Goal: Task Accomplishment & Management: Contribute content

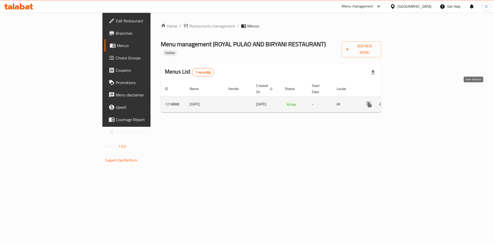
click at [410, 101] on icon "enhanced table" at bounding box center [406, 104] width 6 height 6
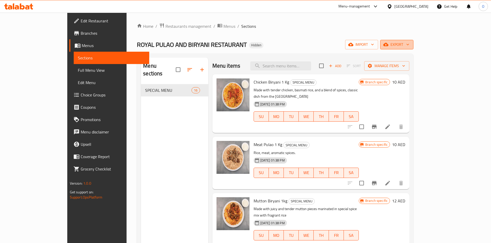
click at [409, 47] on span "export" at bounding box center [396, 44] width 25 height 6
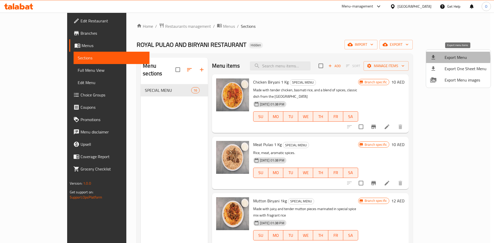
click at [443, 59] on div at bounding box center [438, 57] width 14 height 6
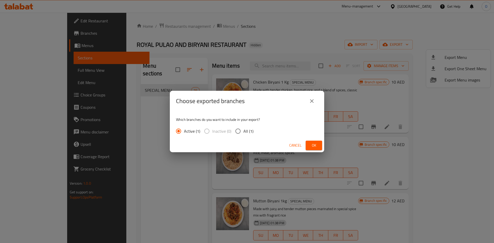
click at [318, 144] on span "Ok" at bounding box center [314, 145] width 8 height 6
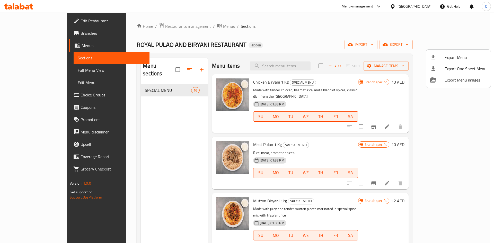
click at [185, 65] on div at bounding box center [247, 121] width 494 height 243
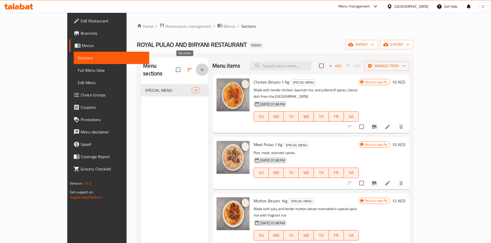
click at [200, 68] on icon "button" at bounding box center [202, 70] width 4 height 4
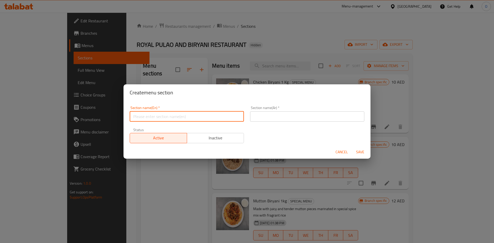
paste input "Biryani & Pulao"
type input "Biryani & Pulao"
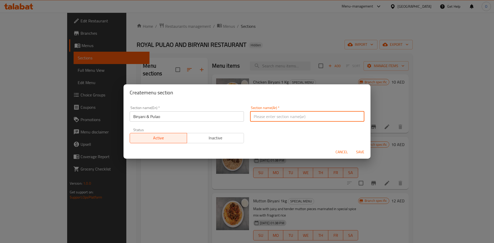
paste input "برياني وبولاو"
type input "برياني وبولاو"
click at [356, 154] on span "Save" at bounding box center [360, 152] width 12 height 6
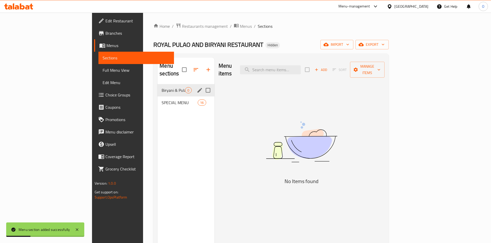
click at [157, 87] on div "Biryani & Pulao 0" at bounding box center [185, 90] width 57 height 12
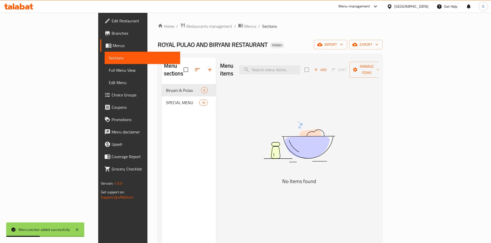
click at [327, 68] on span "Add" at bounding box center [320, 70] width 14 height 6
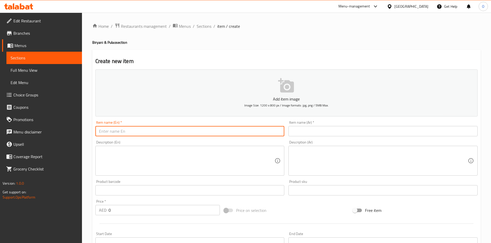
click at [242, 133] on input "text" at bounding box center [189, 131] width 189 height 10
paste input "Royal Chicken Pulao – Mild, Fragrant & Hearty"
type input "Royal Chicken Pulao – Mild, Fragrant & Hearty"
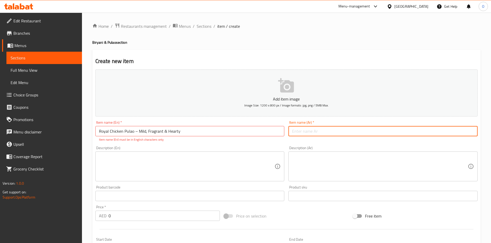
paste input "بولاو دجاج ملكي – خفيف وعطري ومشبع"
type input "بولاو دجاج ملكي – خفيف وعطري ومشبع"
click at [136, 131] on input "Royal Chicken Pulao – Mild, Fragrant & Hearty" at bounding box center [189, 131] width 189 height 10
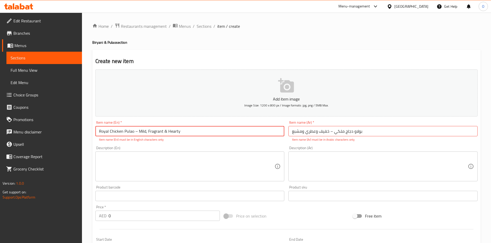
drag, startPoint x: 136, startPoint y: 131, endPoint x: 133, endPoint y: 130, distance: 3.1
click at [133, 130] on input "Royal Chicken Pulao – Mild, Fragrant & Hearty" at bounding box center [189, 131] width 189 height 10
type input "Royal Chicken Pulao Mild, Fragrant & Hearty"
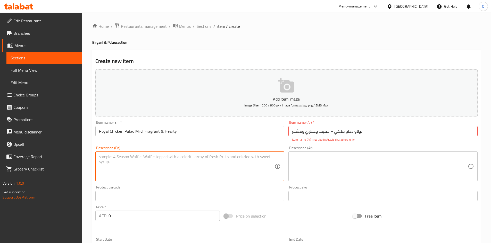
click at [164, 170] on textarea at bounding box center [187, 166] width 176 height 24
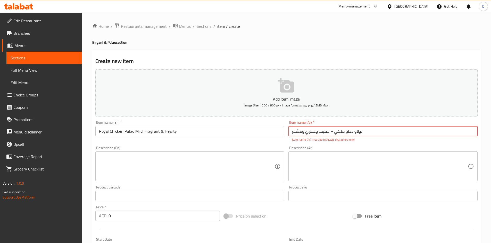
drag, startPoint x: 333, startPoint y: 132, endPoint x: 330, endPoint y: 131, distance: 3.7
click at [330, 131] on input "بولاو دجاج ملكي – خفيف وعطري ومشبع" at bounding box center [382, 131] width 189 height 10
type input "بولاو دجاج ملكي خفيف وعطري ومشبع"
click at [346, 165] on textarea at bounding box center [380, 166] width 176 height 24
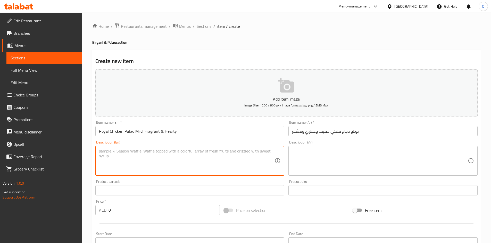
paste textarea "Enjoy the subtle, comforting taste of Royal Chicken Pulao – made with tender ha…"
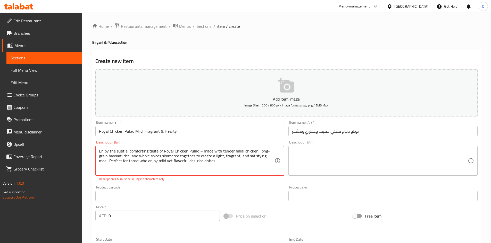
drag, startPoint x: 201, startPoint y: 152, endPoint x: 198, endPoint y: 151, distance: 2.6
click at [198, 151] on textarea "Enjoy the subtle, comforting taste of Royal Chicken Pulao – made with tender ha…" at bounding box center [187, 161] width 176 height 24
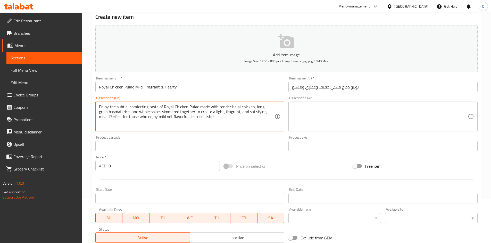
scroll to position [51, 0]
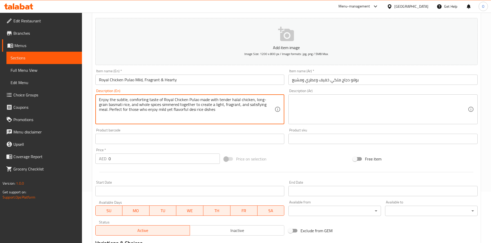
click at [212, 110] on textarea "Enjoy the subtle, comforting taste of Royal Chicken Pulao made with tender hala…" at bounding box center [187, 109] width 176 height 24
paste textarea "Mild & non-spicy, halal chicken, aromatic basmati rice, hygienic packaging"
type textarea "Enjoy the subtle, comforting taste of Royal Chicken Pulao made with tender hala…"
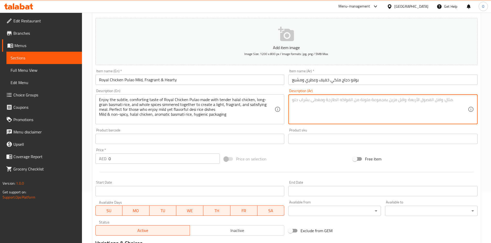
paste textarea "استمتع بالمذاق الخفيف والمريح لبولاو الدجاج الملكي – محضّر من دجاج حلال طري، وأ…"
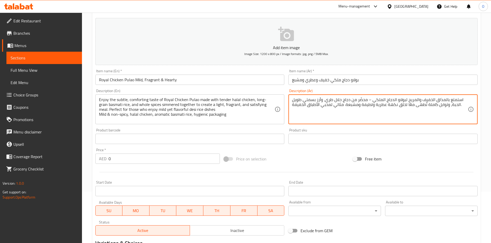
type textarea "استمتع بالمذاق الخفيف والمريح لبولاو الدجاج الملكي – محضّر من دجاج حلال طري، وأ…"
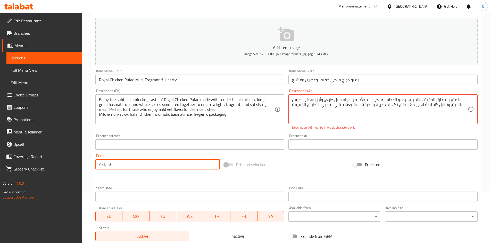
drag, startPoint x: 111, startPoint y: 166, endPoint x: 103, endPoint y: 163, distance: 8.6
click at [103, 163] on div "AED 0 Price *" at bounding box center [157, 164] width 125 height 10
paste input "27"
type input "27"
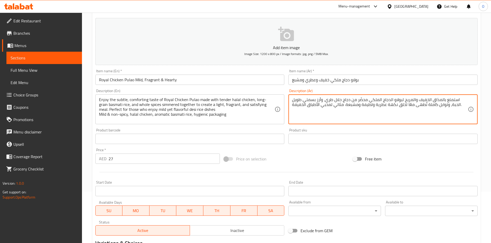
click at [460, 106] on textarea "استمتع بالمذاق الخفيف والمريح لبولاو الدجاج الملكي محضّر من دجاج حلال طري، وأرز…" at bounding box center [380, 109] width 176 height 24
drag, startPoint x: 339, startPoint y: 115, endPoint x: 310, endPoint y: 109, distance: 29.1
click at [310, 109] on textarea "استمتع بالمذاق الخفيف والمريح لبولاو الدجاج الملكي محضّر من دجاج حلال طري، وأرز…" at bounding box center [380, 109] width 176 height 24
paste textarea "خفيف وغير حار، دجاج حلال، أرز بسمتي عطري وتغليف صحي،"
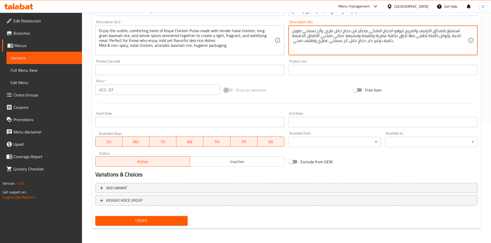
type textarea "استمتع بالمذاق الخفيف والمريح لبولاو الدجاج الملكي محضّر من دجاج حلال طري، وأرز…"
click at [159, 221] on span "Create" at bounding box center [141, 221] width 84 height 6
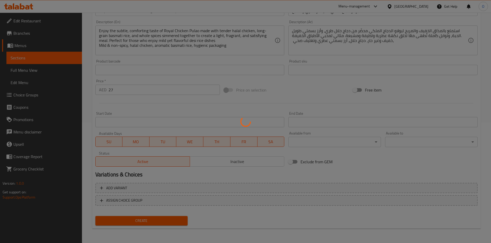
type input "0"
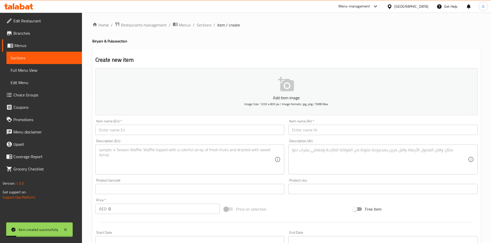
scroll to position [0, 0]
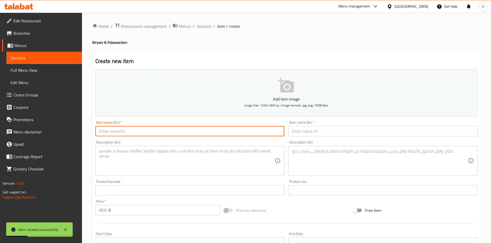
paste input "Chicken Biryani"
type input "Chicken Biryani"
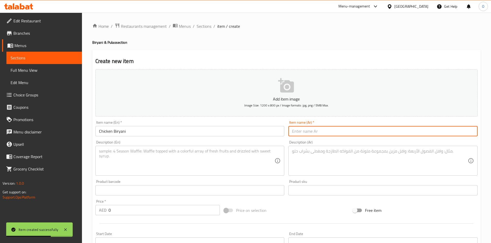
paste input "برياني دجاج"
type input "برياني دجاج"
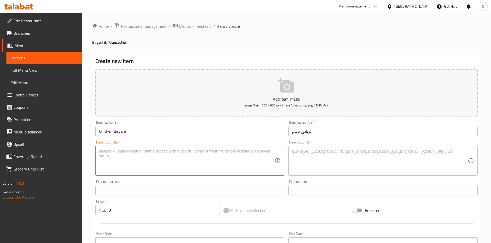
paste textarea "A flavorful and aromatic rice dish made with tender chicken pieces, basmati ric…"
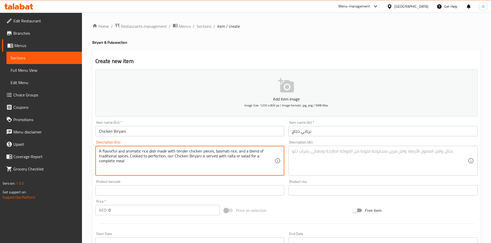
type textarea "A flavorful and aromatic rice dish made with tender chicken pieces, basmati ric…"
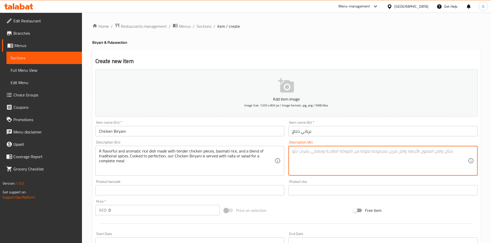
paste textarea "Arabic Description: طبق أرز شهي وعطِر يُحضّر بقطع الدجاج الطرية وأرز بسمتي وتشك…"
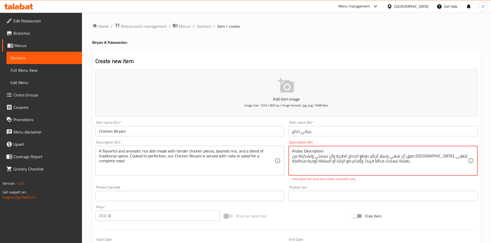
click at [301, 150] on textarea "Arabic Description: طبق أرز شهي وعطِر يُحضّر بقطع الدجاج الطرية وأرز بسمتي وتشك…" at bounding box center [380, 161] width 176 height 24
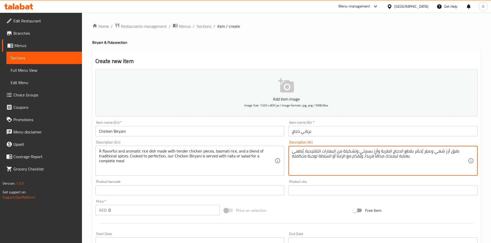
type textarea "طبق أرز شهي وعطِر يُحضّر بقطع الدجاج الطرية وأرز بسمتي وتشكيلة من البهارات التق…"
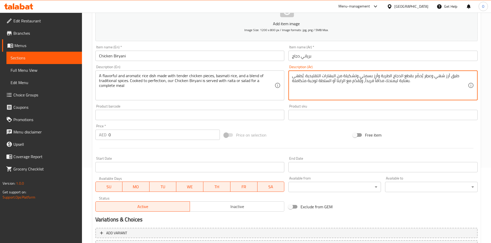
scroll to position [77, 0]
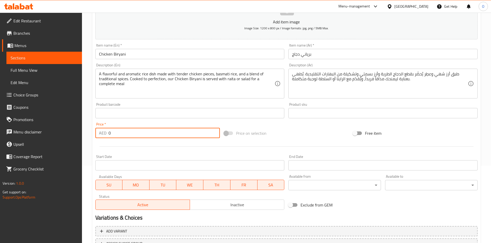
drag, startPoint x: 114, startPoint y: 133, endPoint x: 101, endPoint y: 128, distance: 14.3
click at [98, 128] on div "AED 0 Price *" at bounding box center [157, 133] width 125 height 10
paste input "27"
type input "27"
click at [134, 147] on div at bounding box center [286, 146] width 386 height 13
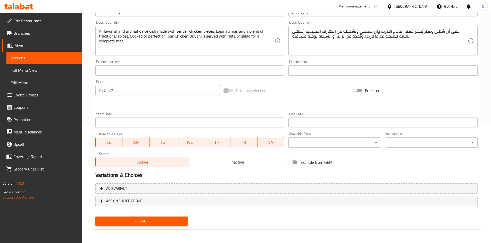
scroll to position [121, 0]
drag, startPoint x: 135, startPoint y: 221, endPoint x: 134, endPoint y: 213, distance: 7.4
click at [136, 221] on span "Create" at bounding box center [141, 221] width 84 height 6
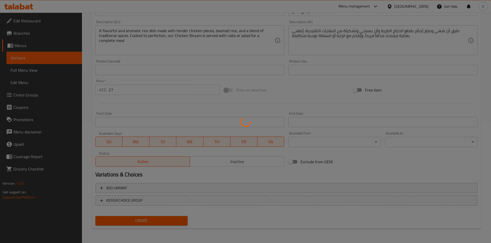
type input "0"
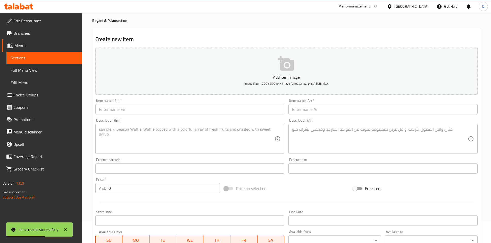
scroll to position [18, 0]
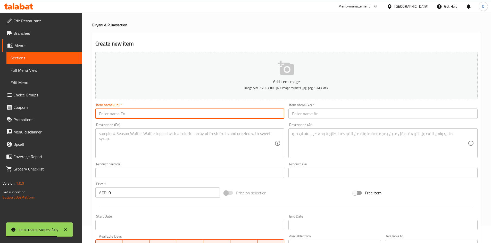
paste input "Beef Kebab Pulao Juicy Seekh Kebab With Aromatic Rice"
type input "Beef Kebab Pulao Juicy Seekh Kebab With Aromatic Rice"
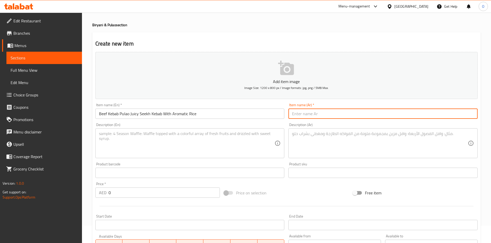
paste input "بولاو كباب لحم بقري – كباب طري مع أرز بسمتي عطري"
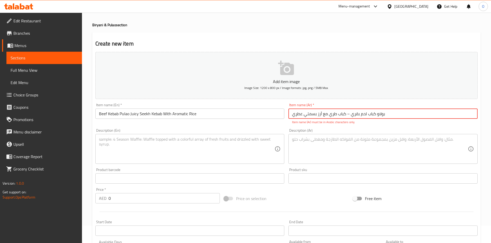
drag, startPoint x: 347, startPoint y: 114, endPoint x: 350, endPoint y: 115, distance: 3.6
click at [350, 115] on input "بولاو كباب لحم بقري – كباب طري مع أرز بسمتي عطري" at bounding box center [382, 114] width 189 height 10
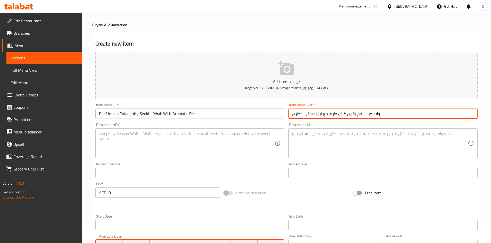
type input "بولاو كباب لحم بقري كباب طري مع أرز بسمتي عطري"
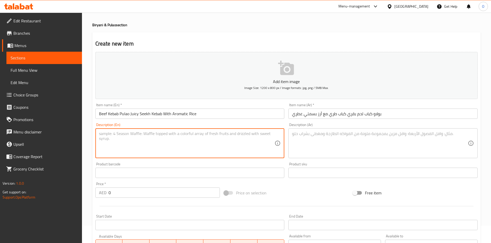
paste textarea "Beef Kebab Pulao is a bold and flavorful combination of juicy beef seekh kebabs…"
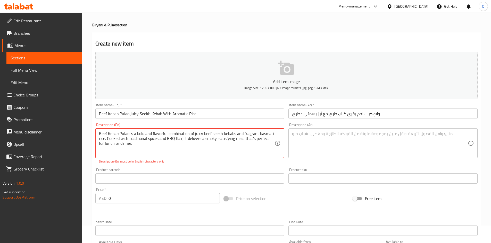
click at [166, 146] on textarea "Beef Kebab Pulao is a bold and flavorful combination of juicy beef seekh kebabs…" at bounding box center [187, 143] width 176 height 24
click at [128, 136] on textarea "Beef Kebab Pulao is a bold and flavorful combination of juicy beef seekh kebabs…" at bounding box center [187, 143] width 176 height 24
click at [134, 139] on textarea "Beef Kebab Pulao is a bold and flavorful combination of juicy beef seekh kebabs…" at bounding box center [187, 143] width 176 height 24
click at [175, 148] on textarea "Beef Kebab Pulao is a bold and flavorful combination of juicy beef seekh kebabs…" at bounding box center [187, 143] width 176 height 24
click at [105, 144] on textarea "Beef Kebab Pulao is a bold and flavorful combination of juicy beef seekh kebabs…" at bounding box center [187, 143] width 176 height 24
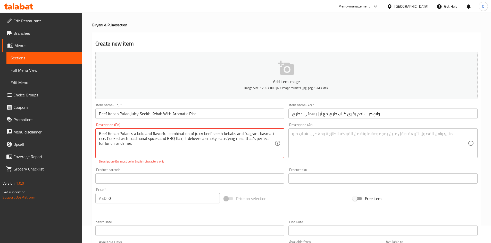
click at [174, 136] on textarea "Beef Kebab Pulao is a bold and flavorful combination of juicy beef seekh kebabs…" at bounding box center [187, 143] width 176 height 24
paste textarea "kebab pulao is a bold and flavorful combination of juicy beef seekh kebabs and …"
click at [158, 143] on textarea "Beef kebab pulao is a bold and flavorful combination of juicy beef seekh kebabs…" at bounding box center [187, 143] width 176 height 24
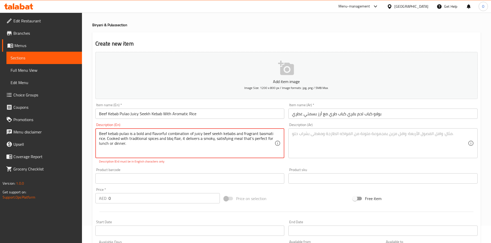
click at [250, 139] on textarea "Beef kebab pulao is a bold and flavorful combination of juicy beef seekh kebabs…" at bounding box center [187, 143] width 176 height 24
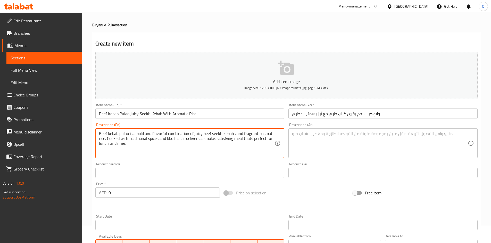
type textarea "Beef kebab pulao is a bold and flavorful combination of juicy beef seekh kebabs…"
click at [228, 165] on div "Product barcode Product barcode" at bounding box center [189, 170] width 189 height 16
click at [227, 142] on textarea "Beef kebab pulao is a bold and flavorful combination of juicy beef seekh kebabs…" at bounding box center [187, 143] width 176 height 24
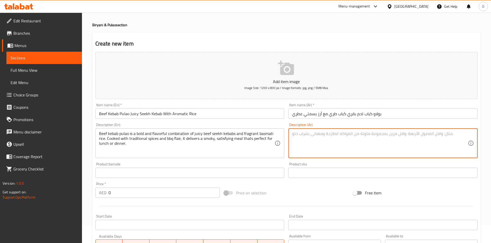
paste textarea "بولاو كباب اللحم البقري هو مزيج غني من كباب السيخ الطري وأرز بسمتي عطري. يُحضَّ…"
type textarea "بولاو كباب اللحم البقري هو مزيج غني من كباب السيخ الطري وأرز بسمتي عطري. يُحضَّ…"
click at [268, 164] on div "Product barcode Product barcode" at bounding box center [189, 170] width 189 height 16
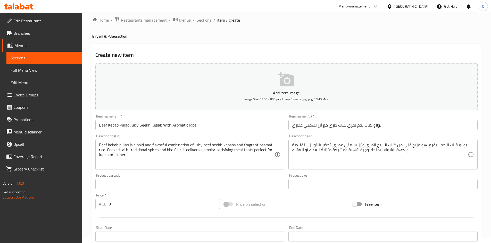
scroll to position [0, 0]
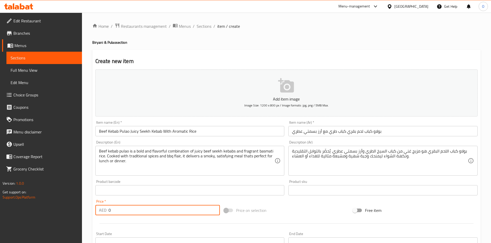
drag, startPoint x: 120, startPoint y: 210, endPoint x: 104, endPoint y: 213, distance: 15.7
click at [104, 213] on div "AED 0 Price *" at bounding box center [157, 210] width 125 height 10
paste input "32"
type input "32"
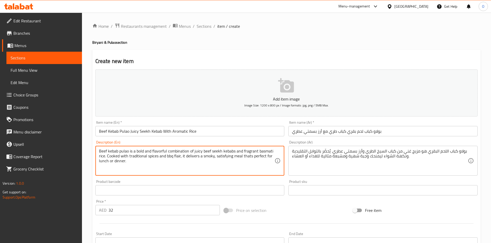
paste textarea "Halal beef seekh kebab, long-grain basmati rice, bbq style & hearty and hygieni…"
type textarea "Beef kebab pulao is a bold and flavorful combination of juicy beef seekh kebabs…"
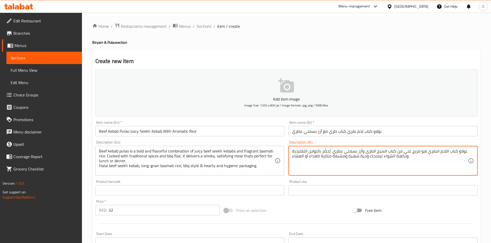
paste textarea "كباب لحم بقري حلال، أرز بسمتي طويل الحبة، نكهة شواء غنية وتغليف صحي"
type textarea "بولاو كباب اللحم البقري هو مزيج غني من كباب السيخ الطري وأرز بسمتي عطري. يُحضَّ…"
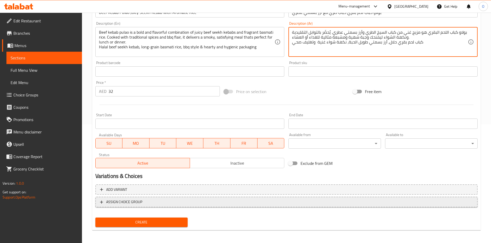
scroll to position [121, 0]
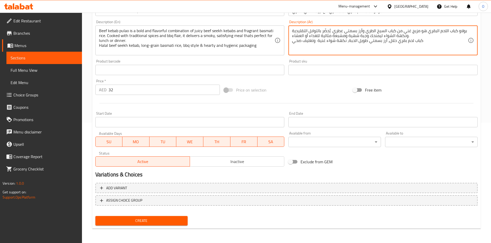
click at [142, 220] on span "Create" at bounding box center [141, 221] width 84 height 6
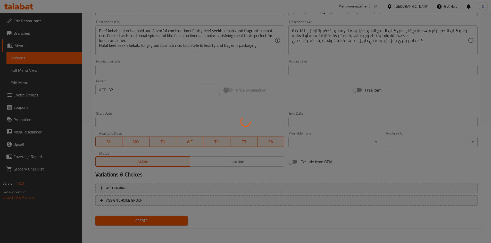
type input "0"
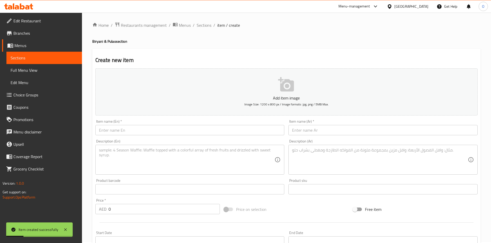
scroll to position [0, 0]
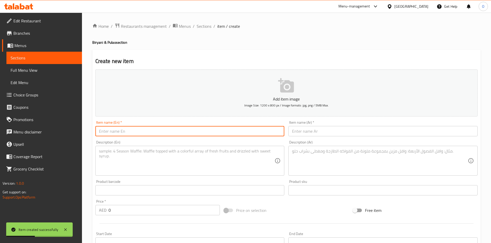
paste input "Malai Boti Pulao – Creamy BBQ Chicken with Aromatic Rice"
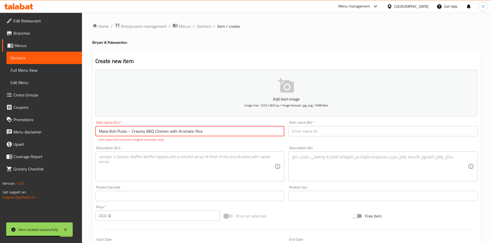
drag, startPoint x: 132, startPoint y: 134, endPoint x: 128, endPoint y: 135, distance: 4.5
click at [128, 135] on input "Malai Boti Pulao – Creamy BBQ Chicken with Aromatic Rice" at bounding box center [189, 131] width 189 height 10
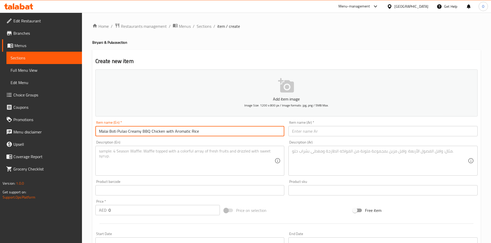
click at [213, 136] on input "Malai Boti Pulao Creamy BBQ Chicken with Aromatic Rice" at bounding box center [189, 131] width 189 height 10
click at [166, 134] on input "Malai Boti Pulao Creamy BBQ Chicken with Aromatic Rice" at bounding box center [189, 131] width 189 height 10
type input "Malai Boti Pulao Creamy BBQ Chicken ith Aromatic Rice"
click at [168, 161] on textarea at bounding box center [187, 161] width 176 height 24
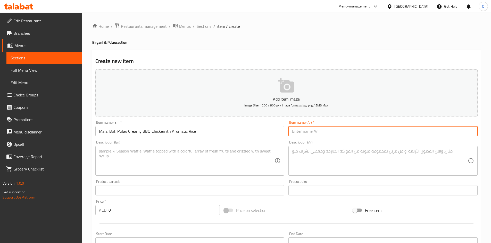
paste input "[PERSON_NAME] – دجاج مشوي بالكريمة مع أرز عطري"
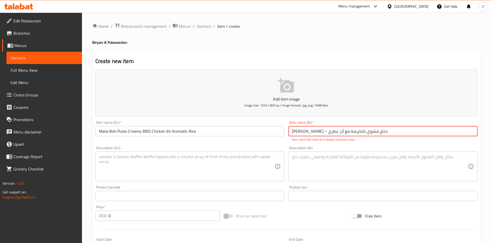
drag, startPoint x: 354, startPoint y: 132, endPoint x: 351, endPoint y: 131, distance: 3.5
click at [351, 131] on input "[PERSON_NAME] – دجاج مشوي بالكريمة مع أرز عطري" at bounding box center [382, 131] width 189 height 10
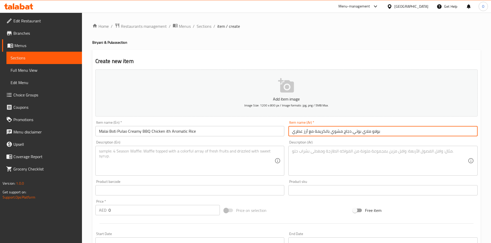
type input "بولاو ملاي بوتي دجاج مشوي بالكريمة مع أرز عطري"
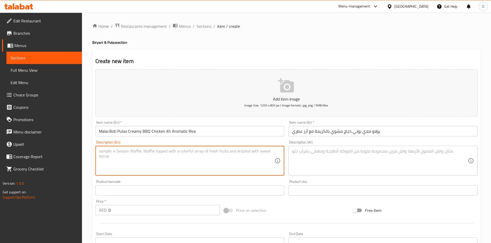
paste textarea "Our Malai Boti Pulao combines soft, creamy, grilled chicken boti with lightly s…"
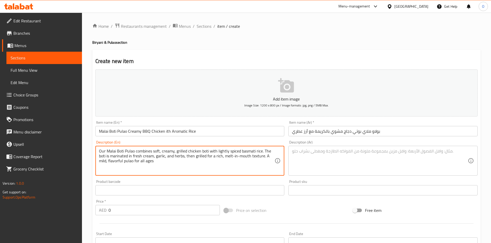
type textarea "Our Malai Boti Pulao combines soft, creamy, grilled chicken boti with lightly s…"
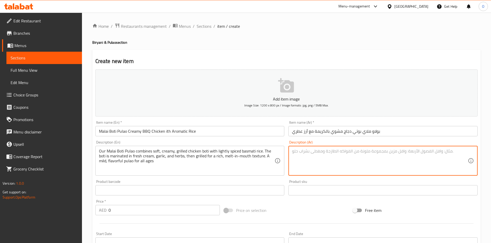
paste textarea "يتميز بولاو ملاي بوتي بمزيج من دجاج بوتي المشوي بالكريمة وأرز بسمتي متبل بخفة. …"
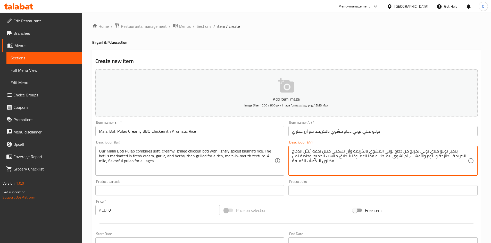
type textarea "يتميز بولاو ملاي بوتي بمزيج من دجاج بوتي المشوي بالكريمة وأرز بسمتي متبل بخفة. …"
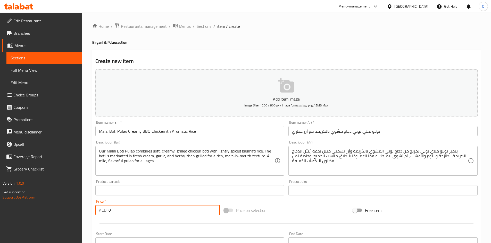
click at [106, 210] on div "AED 0 Price *" at bounding box center [157, 210] width 125 height 10
paste input "32"
click at [130, 210] on input "32" at bounding box center [163, 210] width 111 height 10
type input "32"
click at [159, 220] on div at bounding box center [286, 224] width 386 height 13
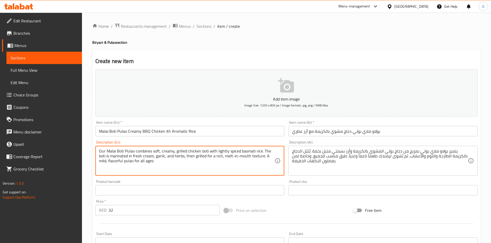
paste textarea "Creamy bbq chicken, basmati rice with subtle spices, mild & kid-friendly and hy…"
type textarea "Our Malai Boti Pulao combines soft, creamy, grilled chicken boti with lightly s…"
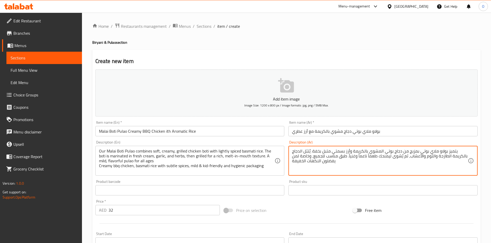
paste textarea "دجاج مشوي بالكريمة، أرز بسمتي بتوابل خفيفة ،نكهة خفيفة مناسبة للأطفال وتغليف صحي"
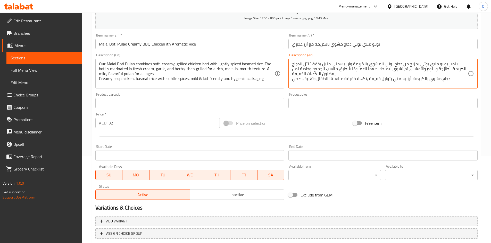
scroll to position [103, 0]
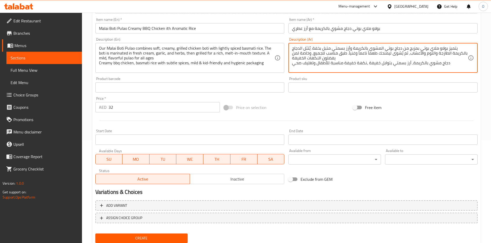
type textarea "يتميز بولاو ملاي بوتي بمزيج من دجاج بوتي المشوي بالكريمة وأرز بسمتي متبل بخفة. …"
click at [145, 238] on span "Create" at bounding box center [141, 238] width 84 height 6
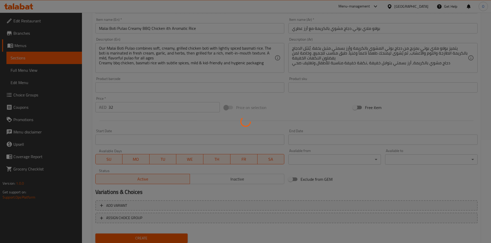
type input "0"
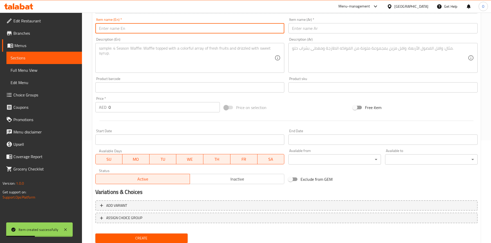
paste input "Chicken Tikka Biryani Smoky Bbq Flavor With Desi Rice"
type input "Chicken Tikka Biryani Smoky Bbq Flavor With Desi Rice"
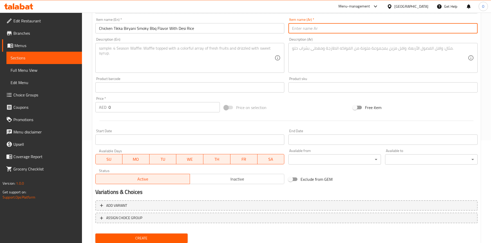
paste input "برياني دجاج تيكا – نكهة الشواء المدخنة مع الأرز الديسي"
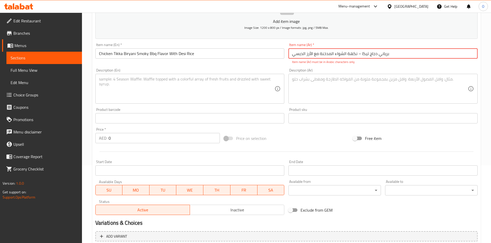
scroll to position [51, 0]
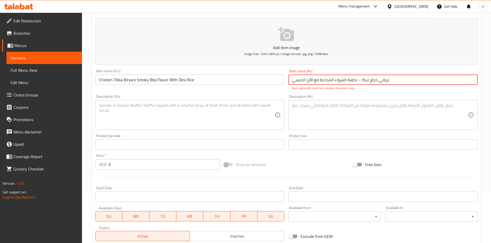
drag, startPoint x: 357, startPoint y: 80, endPoint x: 360, endPoint y: 81, distance: 3.2
click at [360, 81] on input "برياني دجاج تيكا – نكهة الشواء المدخنة مع الأرز الديسي" at bounding box center [382, 80] width 189 height 10
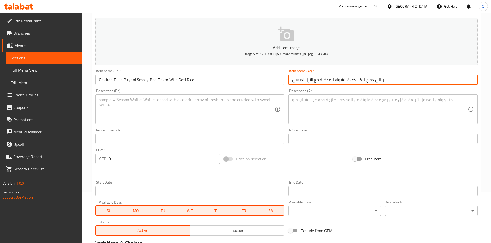
type input "برياني دجاج تيكا نكهة الشواء المدخنة مع الأرز الديسي"
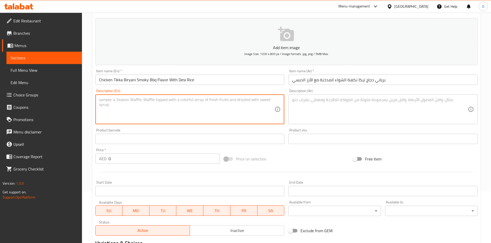
paste textarea "Chicken Tikka Biryani is a delicious fusion of smoky boneless chicken tikka and…"
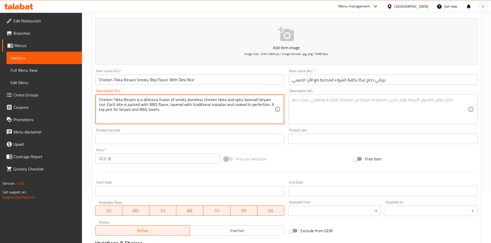
type textarea "Chicken Tikka Biryani is a delicious fusion of smoky boneless chicken tikka and…"
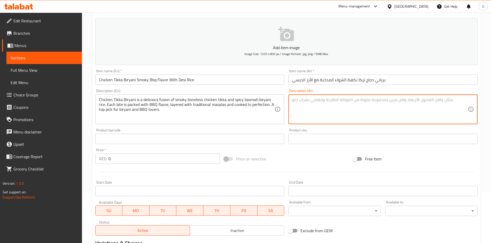
paste textarea "برياني دجاج تيكا هو مزيج شهي من دجاج التيكا المشوي بدون عظم وأرز البرياني المتب…"
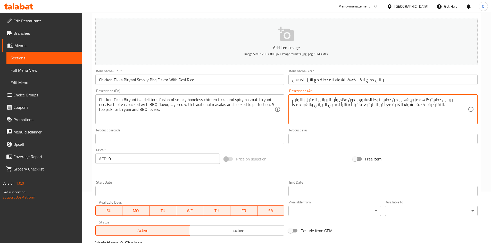
type textarea "برياني دجاج تيكا هو مزيج شهي من دجاج التيكا المشوي بدون عظم وأرز البرياني المتب…"
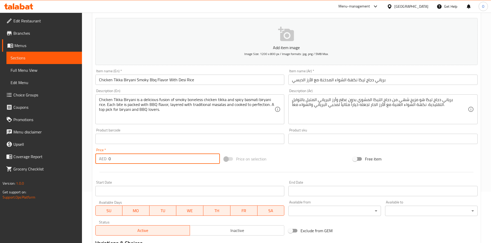
drag, startPoint x: 119, startPoint y: 162, endPoint x: 102, endPoint y: 158, distance: 17.7
click at [102, 158] on div "AED 0 Price *" at bounding box center [157, 159] width 125 height 10
paste input "32"
type input "32"
click at [142, 123] on div "Chicken Tikka Biryani is a delicious fusion of smoky boneless chicken tikka and…" at bounding box center [189, 110] width 189 height 30
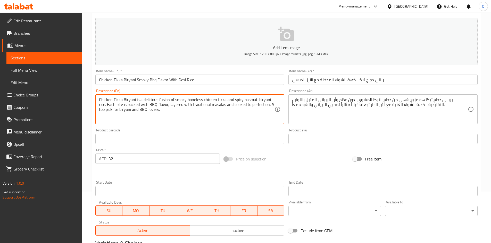
paste textarea "Boneless chicken tikka, spiced biryani masala, long-grain basmati rice and hygi…"
type textarea "Chicken Tikka Biryani is a delicious fusion of smoky boneless chicken tikka and…"
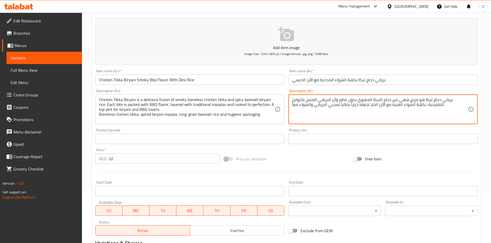
drag, startPoint x: 344, startPoint y: 114, endPoint x: 316, endPoint y: 110, distance: 27.9
click at [316, 110] on textarea "برياني دجاج تيكا هو مزيج شهي من دجاج التيكا المشوي بدون عظم وأرز البرياني المتب…" at bounding box center [380, 109] width 176 height 24
paste textarea "دجاج تيكا بدون عظم ،ماسالا برياني متبّل ،أرز بسمتي طويل الحبة وتغليف صحي"
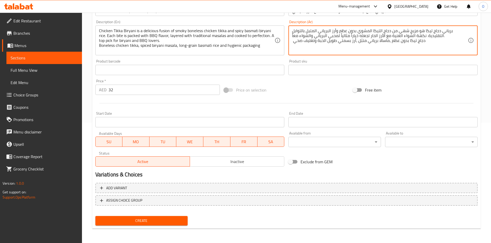
type textarea "برياني دجاج تيكا هو مزيج شهي من دجاج التيكا المشوي بدون عظم وأرز البرياني المتب…"
click at [121, 224] on span "Create" at bounding box center [141, 221] width 84 height 6
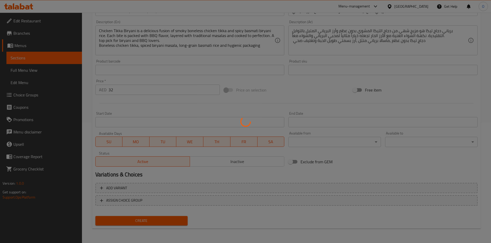
type input "0"
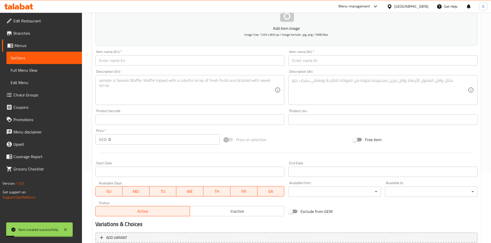
scroll to position [0, 0]
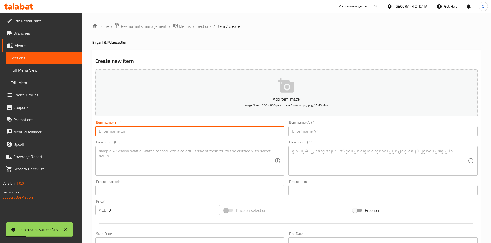
paste input "Chicken Kebab Pulao – Juicy Seekh Kebab with Fragrant Rice"
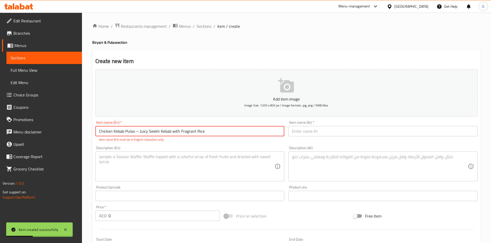
click at [136, 132] on input "Chicken Kebab Pulao – Juicy Seekh Kebab with Fragrant Rice" at bounding box center [189, 131] width 189 height 10
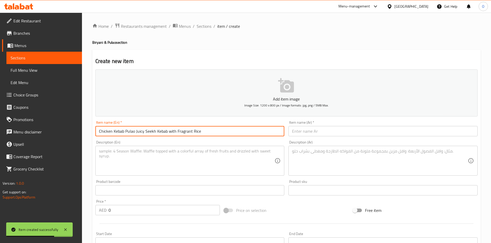
click at [171, 133] on input "Chicken Kebab Pulao Juicy Seekh Kebab with Fragrant Rice" at bounding box center [189, 131] width 189 height 10
click at [169, 133] on input "Chicken Kebab Pulao Juicy Seekh Kebab with Fragrant Rice" at bounding box center [189, 131] width 189 height 10
type input "Chicken Kebab Pulao Juicy Seekh Kebab With Fragrant Rice"
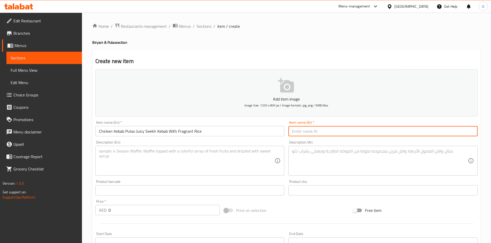
paste input "بولاو كباب دجاج – كباب طري مع أرز بسمتي عطري"
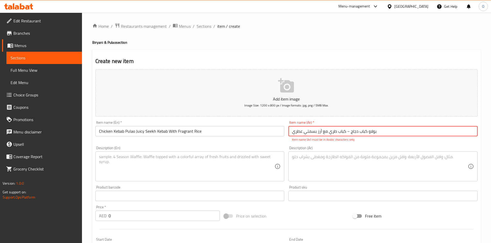
drag, startPoint x: 346, startPoint y: 131, endPoint x: 349, endPoint y: 133, distance: 3.7
click at [349, 133] on input "بولاو كباب دجاج – كباب طري مع أرز بسمتي عطري" at bounding box center [382, 131] width 189 height 10
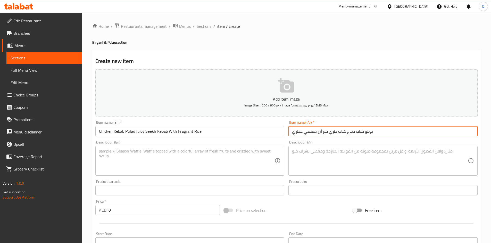
type input "بولاو كباب دجاج كباب طري مع أرز بسمتي عطري"
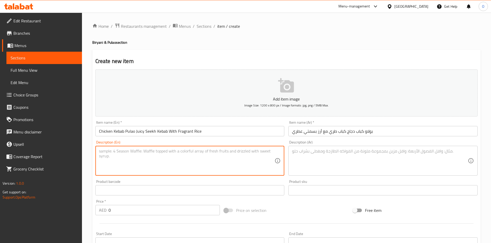
paste textarea "Chicken Kebab Pulao is a bold and flavorful combo of smoky chicken seekh kebabs…"
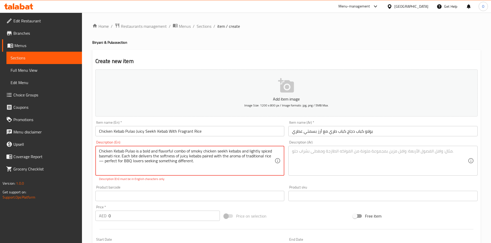
drag, startPoint x: 104, startPoint y: 161, endPoint x: 100, endPoint y: 160, distance: 4.6
click at [100, 160] on textarea "Chicken Kebab Pulao is a bold and flavorful combo of smoky chicken seekh kebabs…" at bounding box center [187, 161] width 176 height 24
type textarea "Chicken Kebab Pulao is a bold and flavorful combo of smoky chicken seekh kebabs…"
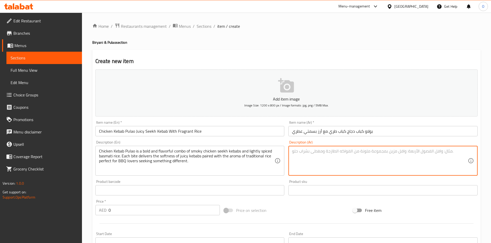
paste textarea "يُعد بولاو كباب الدجاج مزيجاً مميزاً من كباب السيخ المدخن وأرز بسمتي المتبل بخف…"
type textarea "يُعد بولاو كباب الدجاج مزيجاً مميزاً من كباب السيخ المدخن وأرز بسمتي المتبل بخف…"
click at [390, 175] on div "يُعد بولاو كباب الدجاج مزيجاً مميزاً من كباب السيخ المدخن وأرز بسمتي المتبل بخف…" at bounding box center [382, 161] width 189 height 30
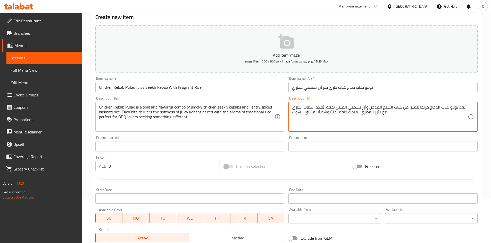
scroll to position [51, 0]
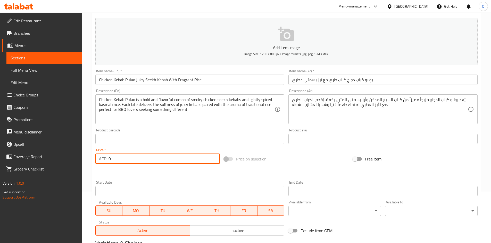
drag, startPoint x: 115, startPoint y: 161, endPoint x: 102, endPoint y: 156, distance: 13.9
click at [102, 156] on div "AED 0 Price *" at bounding box center [157, 159] width 125 height 10
paste input "32"
type input "32"
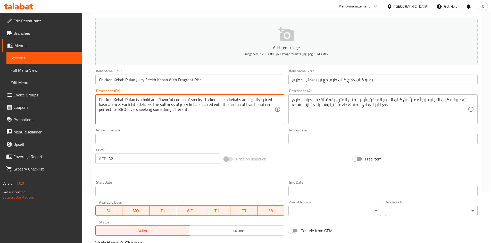
click at [194, 112] on textarea "Chicken Kebab Pulao is a bold and flavorful combo of smoky chicken seekh kebabs…" at bounding box center [187, 109] width 176 height 24
paste textarea "Chicken seekh kebab, fragrant pulao rice, bbq-inspired flavor and hygienic pack…"
type textarea "Chicken Kebab Pulao is a bold and flavorful combo of smoky chicken seekh kebabs…"
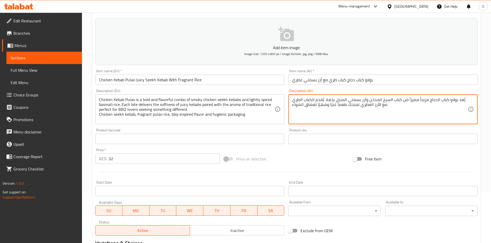
click at [391, 105] on textarea "يُعد بولاو كباب الدجاج مزيجاً مميزاً من كباب السيخ المدخن وأرز بسمتي المتبل بخف…" at bounding box center [380, 109] width 176 height 24
paste textarea "كباب دجاج سيخ، أرز بسمتي عطري، نكهة شواء مميزة وتغليف صحي"
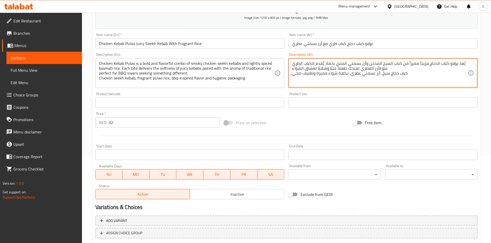
scroll to position [121, 0]
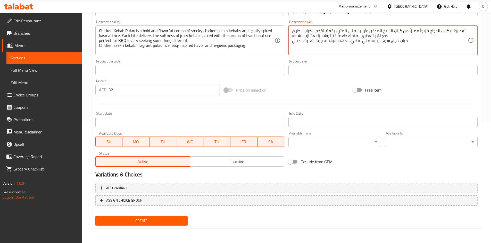
type textarea "يُعد بولاو كباب الدجاج مزيجاً مميزاً من كباب السيخ المدخن وأرز بسمتي المتبل بخف…"
click at [142, 222] on span "Create" at bounding box center [141, 221] width 84 height 6
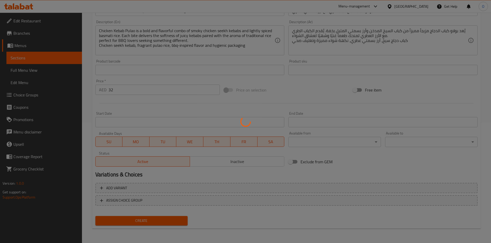
type input "0"
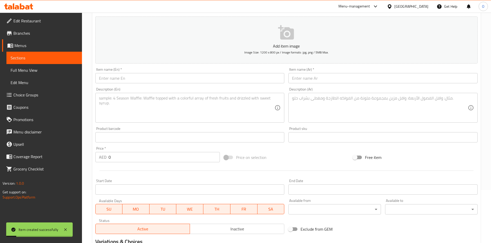
scroll to position [0, 0]
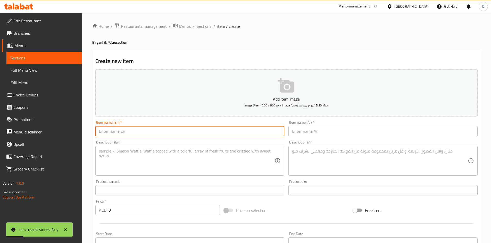
paste input "Mutton Kebab Pulao – Smoky Seekh Kebab with Fragrant Rice"
click at [123, 135] on input "text" at bounding box center [189, 131] width 189 height 10
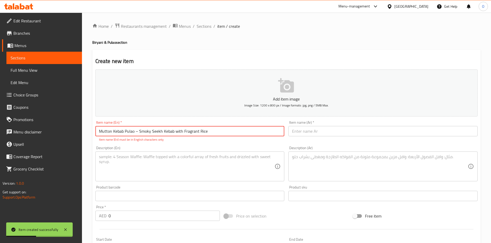
drag, startPoint x: 139, startPoint y: 133, endPoint x: 134, endPoint y: 133, distance: 4.6
click at [134, 133] on input "Mutton Kebab Pulao – Smoky Seekh Kebab with Fragrant Rice" at bounding box center [189, 131] width 189 height 10
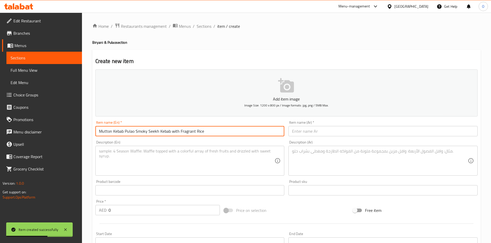
drag, startPoint x: 174, startPoint y: 131, endPoint x: 171, endPoint y: 130, distance: 2.9
click at [171, 130] on input "Mutton Kebab Pulao Smoky Seekh Kebab with Fragrant Rice" at bounding box center [189, 131] width 189 height 10
type input "Mutton Kebab Pulao Smoky Seekh Kebab With Fragrant Rice"
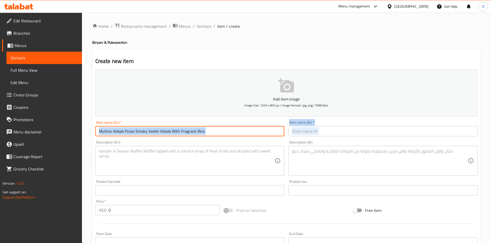
drag, startPoint x: 188, startPoint y: 139, endPoint x: 123, endPoint y: 31, distance: 126.6
click at [187, 134] on div "Add item image Image Size: 1200 x 800 px / Image formats: jpg, png / 5MB Max. I…" at bounding box center [286, 178] width 386 height 222
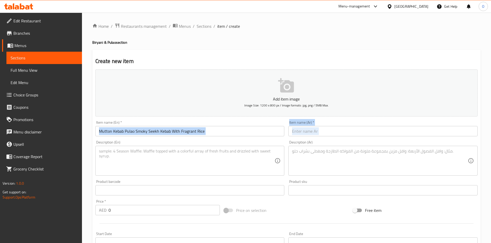
click at [323, 133] on input "text" at bounding box center [382, 131] width 189 height 10
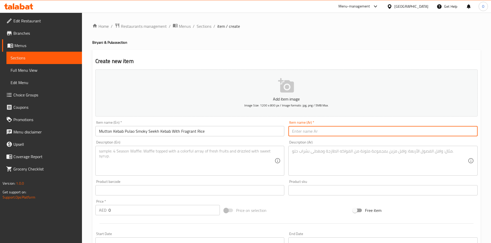
paste input "بولاو كباب لحم – كباب مشوي مع أرز بسمتي عطري"
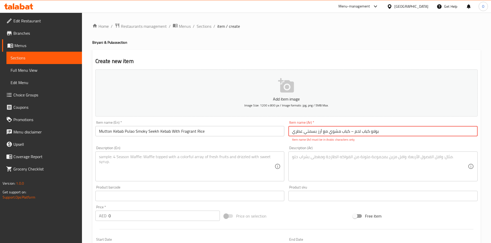
drag, startPoint x: 350, startPoint y: 133, endPoint x: 354, endPoint y: 134, distance: 4.0
click at [354, 134] on input "بولاو كباب لحم – كباب مشوي مع أرز بسمتي عطري" at bounding box center [382, 131] width 189 height 10
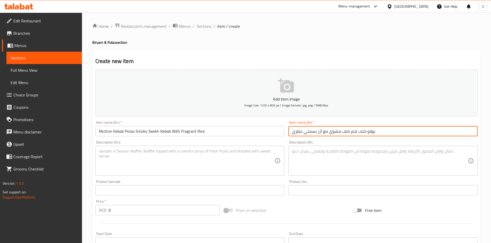
type input "بولاو كباب لحم كباب مشوي مع أرز بسمتي عطري"
click at [159, 155] on textarea at bounding box center [187, 161] width 176 height 24
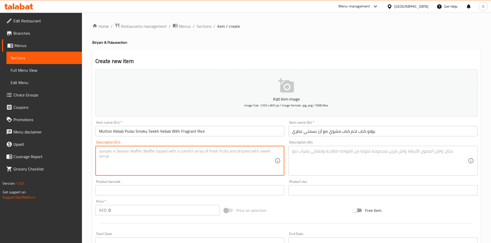
paste textarea "Enjoy the royal taste of Mutton Kebab Pulao – tender, smoky mutton seekh kebabs…"
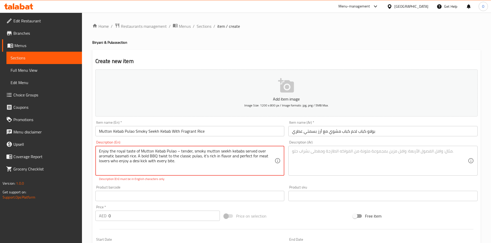
drag, startPoint x: 179, startPoint y: 151, endPoint x: 177, endPoint y: 150, distance: 2.6
click at [177, 150] on textarea "Enjoy the royal taste of Mutton Kebab Pulao – tender, smoky mutton seekh kebabs…" at bounding box center [187, 161] width 176 height 24
type textarea "Enjoy the royal taste of Mutton Kebab Pulao tender, smoky mutton seekh kebabs s…"
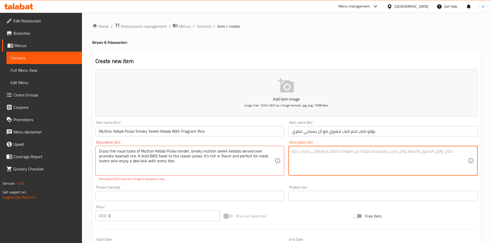
paste textarea "استمتع بالمذاق الملكي لبولاو كباب اللحم – كباب لحم مشوي طري يُقدَّم مع أرز بسمت…"
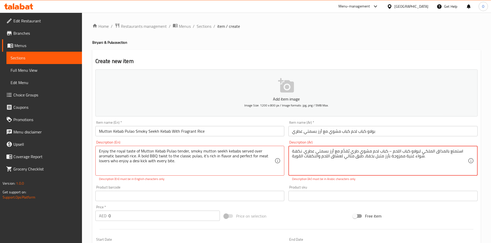
drag, startPoint x: 390, startPoint y: 151, endPoint x: 387, endPoint y: 150, distance: 3.3
click at [387, 150] on textarea "استمتع بالمذاق الملكي لبولاو كباب اللحم – كباب لحم مشوي طري يُقدَّم مع أرز بسمت…" at bounding box center [380, 161] width 176 height 24
type textarea "استمتع بالمذاق الملكي لبولاو كباب اللحم كباب لحم مشوي طري يُقدَّم مع أرز بسمتي …"
click at [175, 182] on div "Description (En) Enjoy the royal taste of Mutton Kebab Pulao tender, smoky mutt…" at bounding box center [189, 161] width 193 height 45
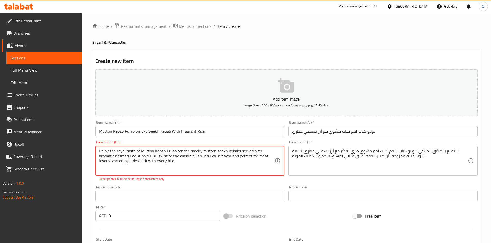
click at [149, 166] on textarea "Enjoy the royal taste of Mutton Kebab Pulao tender, smoky mutton seekh kebabs s…" at bounding box center [187, 161] width 176 height 24
paste textarea "mutton kebab pulao tender, smoky mutton seekh kebabs served over aromatic basma…"
click at [189, 162] on textarea "Enjoy the royal taste of mutton kebab pulao tender, smoky mutton seekh kebabs s…" at bounding box center [187, 161] width 176 height 24
click at [204, 157] on textarea "Enjoy the royal taste of mutton kebab pulao tender, smoky mutton seekh kebabs s…" at bounding box center [187, 161] width 176 height 24
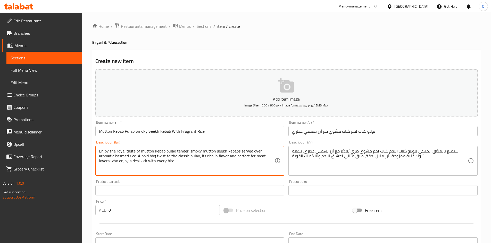
type textarea "Enjoy the royal taste of mutton kebab pulao tender, smoky mutton seekh kebabs s…"
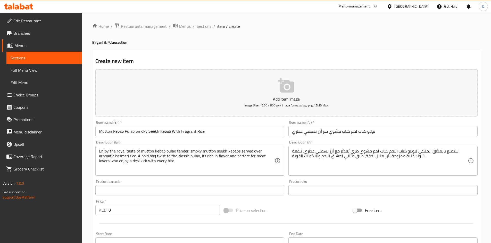
click at [217, 183] on div "Product barcode Product barcode" at bounding box center [189, 188] width 189 height 16
drag, startPoint x: 116, startPoint y: 209, endPoint x: 103, endPoint y: 207, distance: 12.8
click at [103, 207] on div "AED 0 Price *" at bounding box center [157, 210] width 125 height 10
paste input "32"
type input "32"
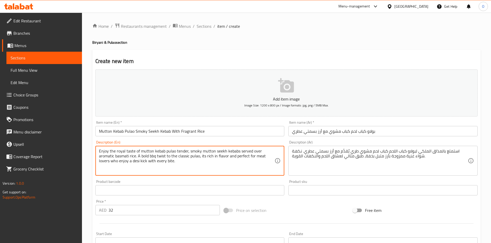
click at [177, 159] on textarea "Enjoy the royal taste of mutton kebab pulao tender, smoky mutton seekh kebabs s…" at bounding box center [187, 161] width 176 height 24
click at [176, 159] on textarea "Enjoy the royal taste of mutton kebab pulao tender, smoky mutton seekh kebabs s…" at bounding box center [187, 161] width 176 height 24
click at [176, 162] on textarea "Enjoy the royal taste of mutton kebab pulao tender, smoky mutton seekh kebabs s…" at bounding box center [187, 161] width 176 height 24
paste textarea "Grilled mutton seekh kebab, fragrant basmati rice, bbq-style pulao and hygienic…"
type textarea "Enjoy the royal taste of mutton kebab pulao tender, smoky mutton seekh kebabs s…"
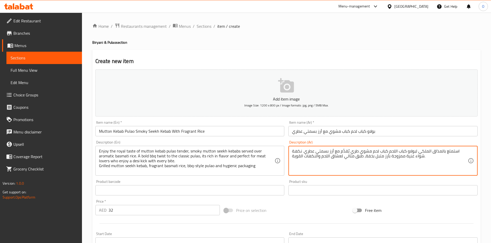
click at [418, 154] on textarea "استمتع بالمذاق الملكي لبولاو كباب اللحم كباب لحم مشوي طري يُقدَّم مع أرز بسمتي …" at bounding box center [380, 161] width 176 height 24
click at [417, 157] on textarea "استمتع بالمذاق الملكي لبولاو كباب اللحم كباب لحم مشوي طري يُقدَّم مع أرز بسمتي …" at bounding box center [380, 161] width 176 height 24
paste textarea "كباب لحم مشوي، أرز بسمتي عطري، نكهة شواء ديسية وتغليف صحي"
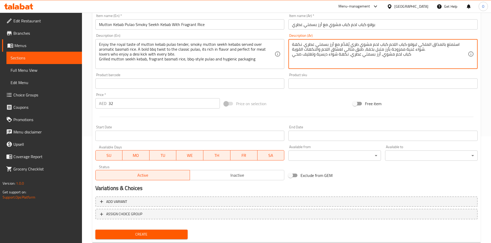
scroll to position [121, 0]
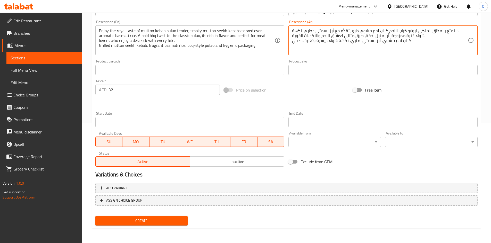
type textarea "استمتع بالمذاق الملكي لبولاو كباب اللحم كباب لحم مشوي طري يُقدَّم مع أرز بسمتي …"
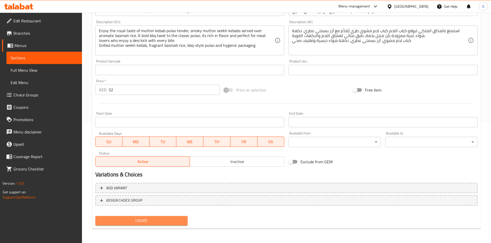
click at [146, 226] on button "Create" at bounding box center [141, 221] width 92 height 10
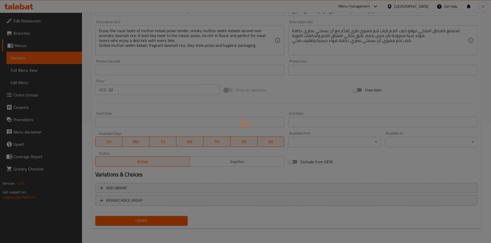
type input "0"
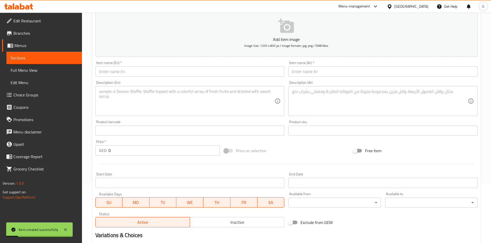
scroll to position [0, 0]
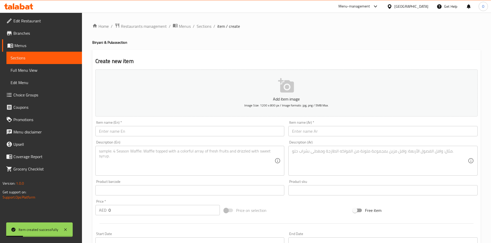
click at [136, 129] on input "text" at bounding box center [189, 131] width 189 height 10
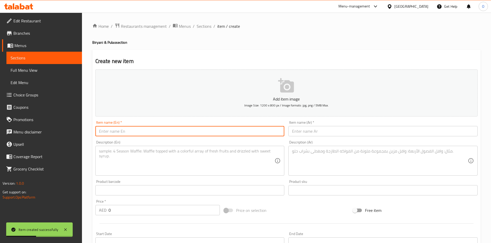
click at [136, 132] on input "text" at bounding box center [189, 131] width 189 height 10
paste input "Beef Kebab Pulao – Juicy Seekh Kebab with Aromatic Rice"
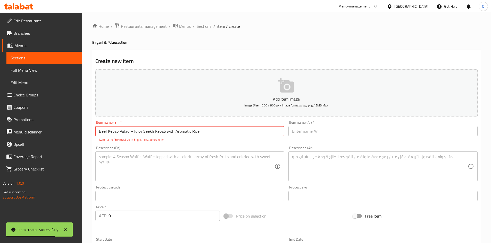
drag, startPoint x: 134, startPoint y: 134, endPoint x: 130, endPoint y: 134, distance: 4.1
click at [130, 134] on input "Beef Kebab Pulao – Juicy Seekh Kebab with Aromatic Rice" at bounding box center [189, 131] width 189 height 10
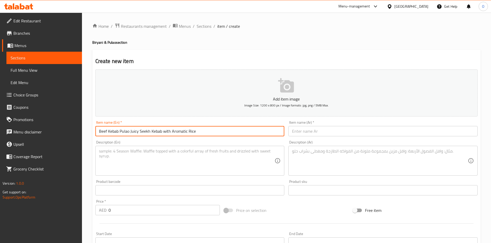
click at [163, 131] on input "Beef Kebab Pulao Juicy Seekh Kebab with Aromatic Rice" at bounding box center [189, 131] width 189 height 10
type input "Beef Kebab Pulao Juicy Seekh Kebab With Aromatic Rice"
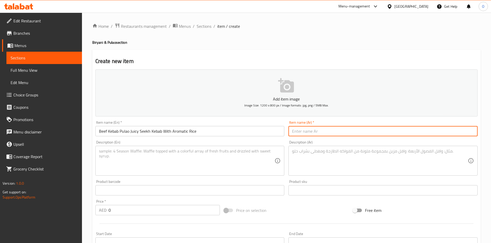
paste input "بولاو كباب لحم بقري – كباب طري مع أرز بسمتي عطري"
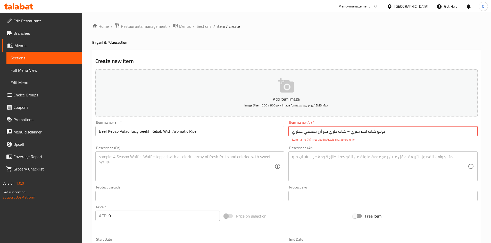
drag, startPoint x: 347, startPoint y: 132, endPoint x: 350, endPoint y: 132, distance: 3.3
click at [350, 132] on input "بولاو كباب لحم بقري – كباب طري مع أرز بسمتي عطري" at bounding box center [382, 131] width 189 height 10
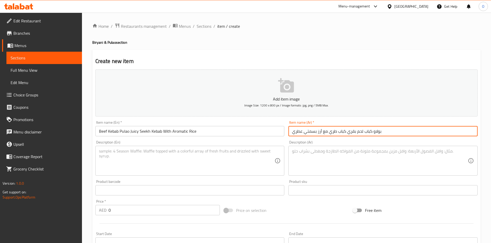
type input "بولاو كباب لحم بقري كباب طري مع أرز بسمتي عطري"
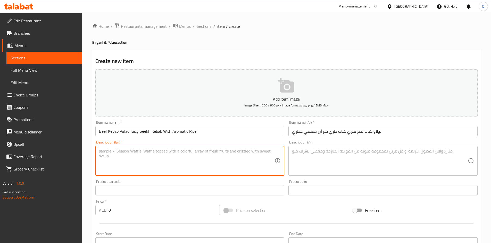
paste textarea "Beef Kebab Pulao is a bold and flavorful combination of juicy beef seekh kebabs…"
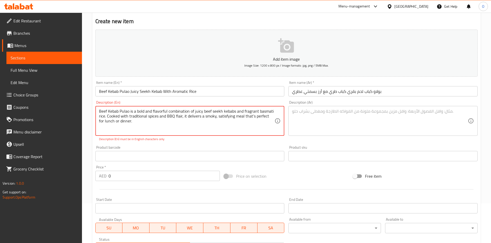
scroll to position [51, 0]
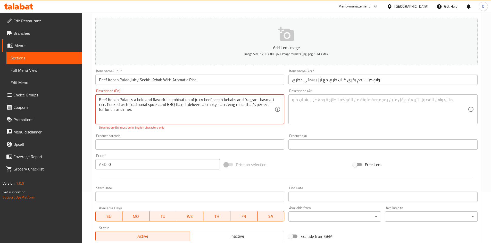
click at [252, 106] on textarea "Beef Kebab Pulao is a bold and flavorful combination of juicy beef seekh kebabs…" at bounding box center [187, 109] width 176 height 24
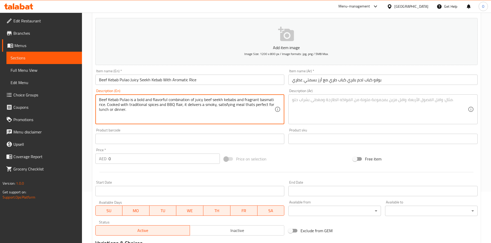
type textarea "Beef Kebab Pulao is a bold and flavorful combination of juicy beef seekh kebabs…"
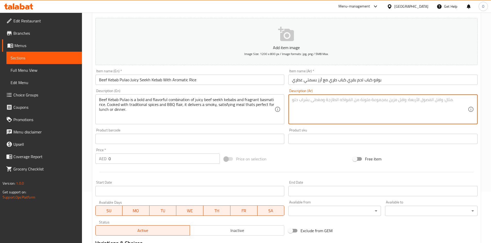
paste textarea "بولاو كباب اللحم البقري هو مزيج غني من كباب السيخ الطري وأرز بسمتي عطري. يُحضَّ…"
type textarea "بولاو كباب اللحم البقري هو مزيج غني من كباب السيخ الطري وأرز بسمتي عطري. يُحضَّ…"
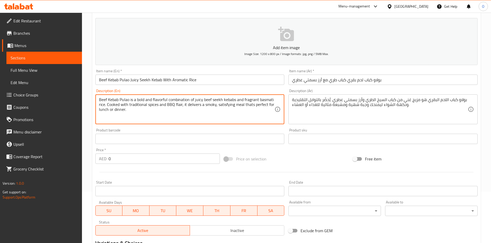
paste textarea "Halal beef seekh kebab, long-grain basmati rice, bbq style & hearty and hygieni…"
type textarea "Beef Kebab Pulao is a bold and flavorful combination of juicy beef seekh kebabs…"
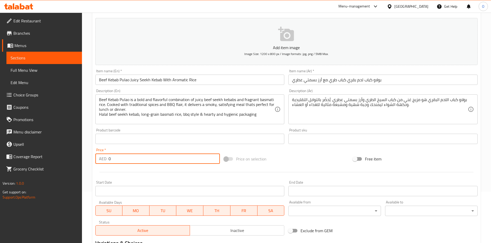
drag, startPoint x: 111, startPoint y: 160, endPoint x: 103, endPoint y: 159, distance: 8.3
click at [103, 159] on div "AED 0 Price *" at bounding box center [157, 159] width 125 height 10
paste input "32"
type input "32"
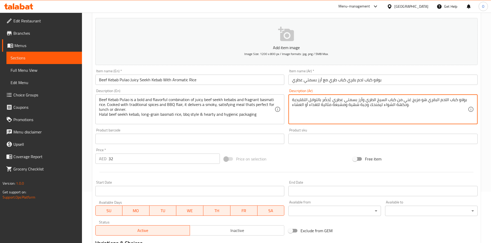
paste textarea "كباب لحم بقري حلال، أرز بسمتي طويل الحبة، نكهة شواء غنية وتغليف صحي"
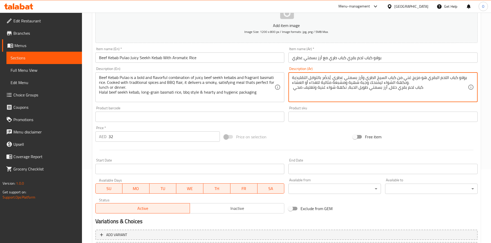
scroll to position [121, 0]
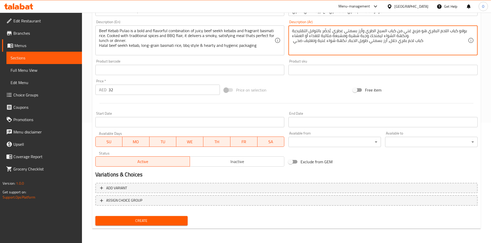
type textarea "بولاو كباب اللحم البقري هو مزيج غني من كباب السيخ الطري وأرز بسمتي عطري. يُحضَّ…"
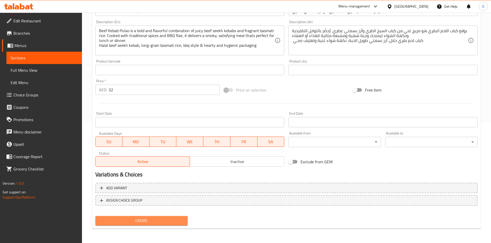
click at [137, 222] on span "Create" at bounding box center [141, 221] width 84 height 6
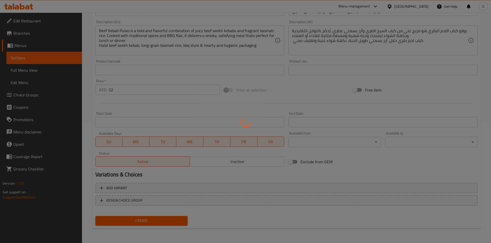
type input "0"
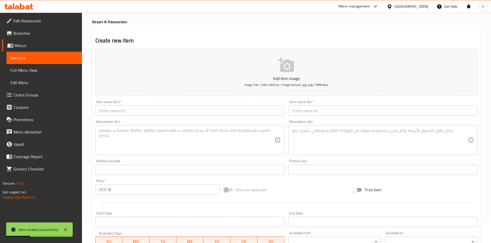
scroll to position [18, 0]
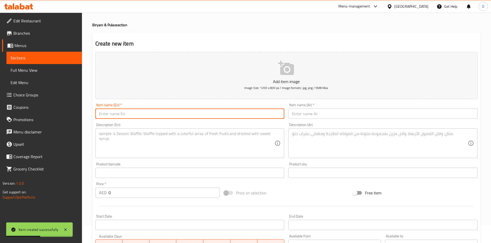
paste input "Royal Beef Biryani – Spicy & Hearty Desi Favorite"
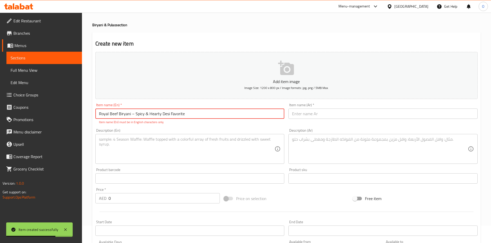
drag, startPoint x: 134, startPoint y: 115, endPoint x: 131, endPoint y: 115, distance: 3.3
click at [131, 115] on input "Royal Beef Biryani – Spicy & Hearty Desi Favorite" at bounding box center [189, 114] width 189 height 10
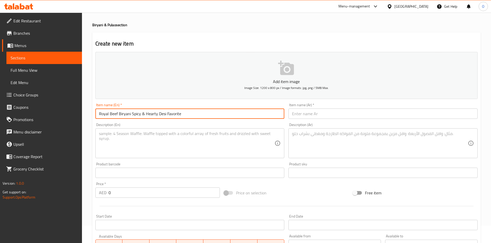
type input "Royal Beef Biryani Spicy & Hearty Desi Favorite"
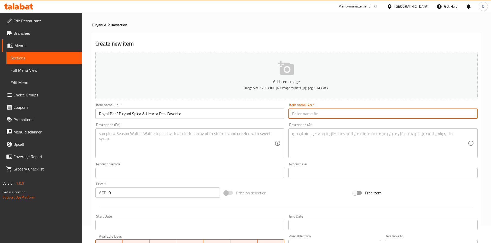
paste input "برياني لحم بقري ملكي – لذيذ وحار بالنكهة الديسية"
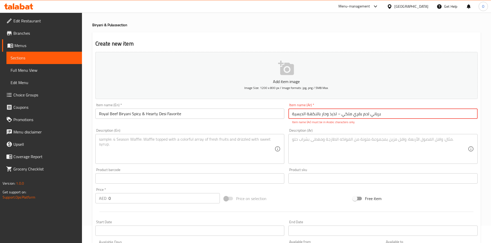
drag, startPoint x: 335, startPoint y: 114, endPoint x: 341, endPoint y: 116, distance: 6.4
click at [341, 116] on input "برياني لحم بقري ملكي – لذيذ وحار بالنكهة الديسية" at bounding box center [382, 114] width 189 height 10
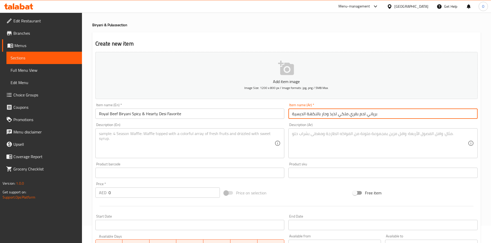
type input "برياني لحم بقري ملكي لذيذ وحار بالنكهة الديسية"
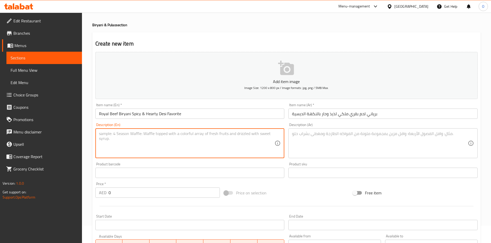
paste textarea "Royal Beef Biryani is a rich, bold, and spicy rice dish cooked with tender hala…"
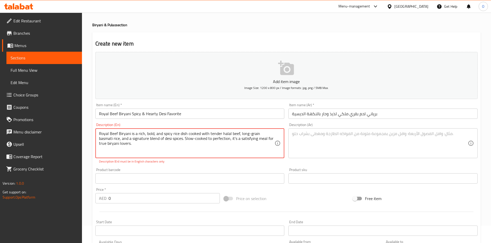
click at [220, 140] on textarea "Royal Beef Biryani is a rich, bold, and spicy rice dish cooked with tender hala…" at bounding box center [187, 143] width 176 height 24
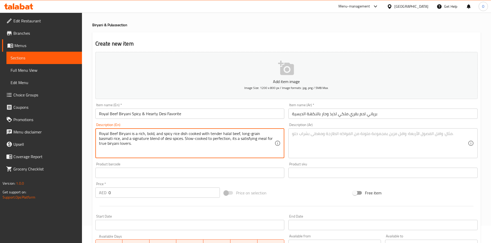
click at [223, 146] on textarea "Royal Beef Biryani is a rich, bold, and spicy rice dish cooked with tender hala…" at bounding box center [187, 143] width 176 height 24
type textarea "Royal Beef Biryani is a rich, bold, and spicy rice dish cooked with tender hala…"
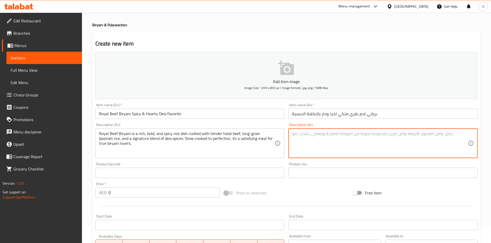
paste textarea "برياني لحم بقري ملكي – طبق غني بالنكهات، محضّر من لحم بقري حلال طري، وأرز بسمتي…"
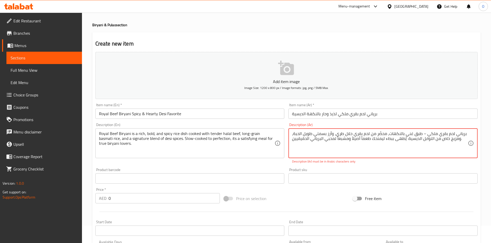
drag, startPoint x: 420, startPoint y: 135, endPoint x: 424, endPoint y: 135, distance: 3.6
click at [424, 135] on textarea "برياني لحم بقري ملكي – طبق غني بالنكهات، محضّر من لحم بقري حلال طري، وأرز بسمتي…" at bounding box center [380, 143] width 176 height 24
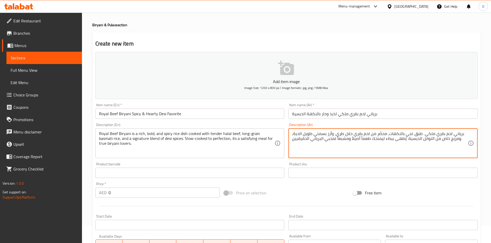
type textarea "برياني لحم بقري ملكي طبق غني بالنكهات، محضّر من لحم بقري حلال طري، وأرز بسمتي ط…"
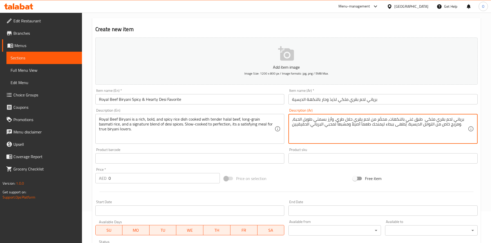
scroll to position [43, 0]
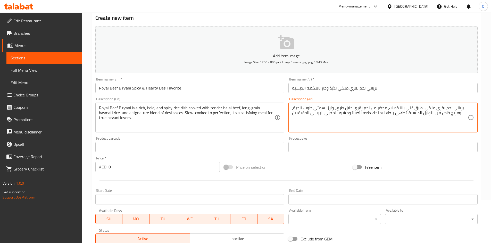
drag, startPoint x: 114, startPoint y: 167, endPoint x: 108, endPoint y: 167, distance: 6.2
click at [108, 167] on input "0" at bounding box center [163, 167] width 111 height 10
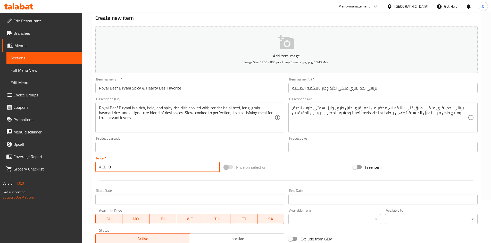
paste input "27"
type input "27"
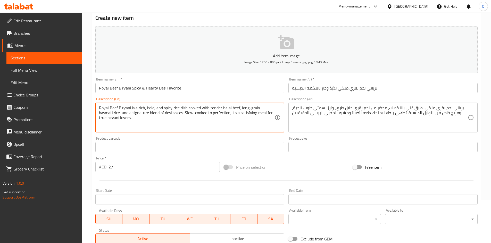
paste textarea "Spicy & flavorful, halal beef, long-grain basmati rice and hygienic packaging"
type textarea "Royal Beef Biryani is a rich, bold, and spicy rice dish cooked with tender hala…"
click at [291, 113] on div "برياني لحم بقري ملكي طبق غني بالنكهات، محضّر من لحم بقري حلال طري، وأرز بسمتي ط…" at bounding box center [382, 118] width 189 height 30
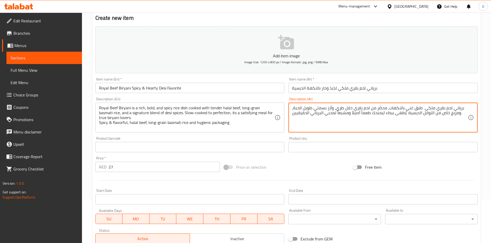
click at [464, 114] on textarea "برياني لحم بقري ملكي طبق غني بالنكهات، محضّر من لحم بقري حلال طري، وأرز بسمتي ط…" at bounding box center [380, 118] width 176 height 24
paste textarea "حار ولذيذ، لحم بقري حلال، أرز بسمتي طويل الحبة وتغليف صحي"
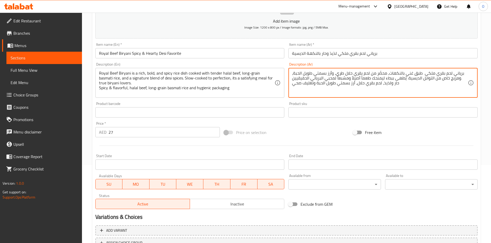
scroll to position [121, 0]
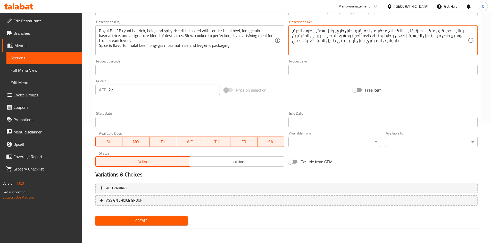
type textarea "برياني لحم بقري ملكي طبق غني بالنكهات، محضّر من لحم بقري حلال طري، وأرز بسمتي ط…"
click at [144, 224] on span "Create" at bounding box center [141, 221] width 84 height 6
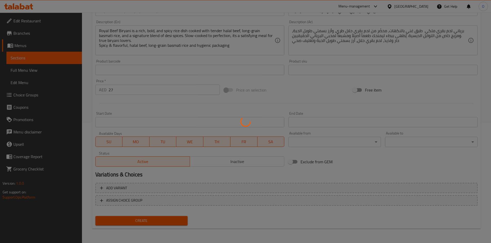
type input "0"
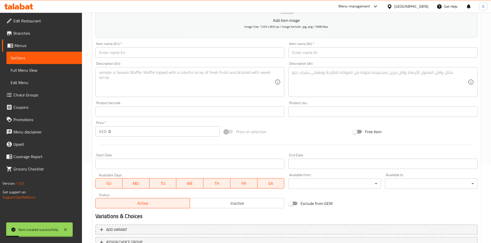
scroll to position [18, 0]
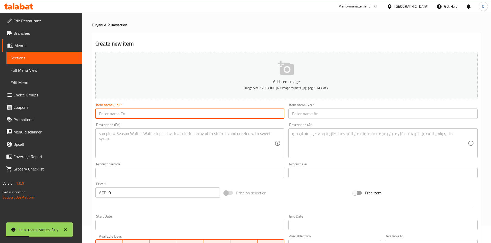
paste input "Royal Mutton Biryani"
type input "Royal Mutton Biryani"
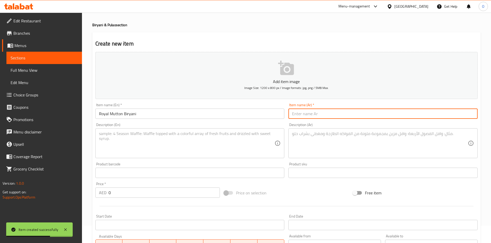
paste input "برياني لحم ملكي"
type input "برياني لحم ملكي"
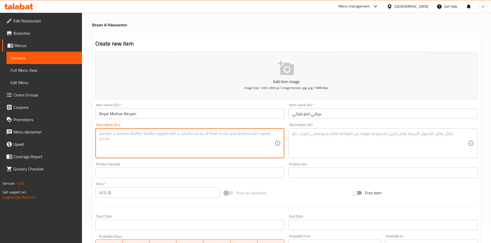
paste textarea "A rich and aromatic rice dish made with tender halal mutton, fragrant basmati r…"
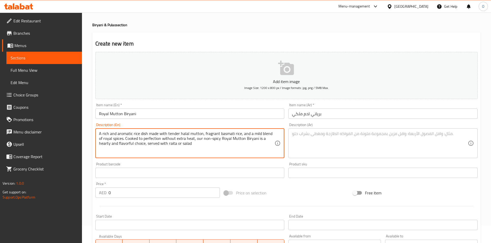
type textarea "A rich and aromatic rice dish made with tender halal mutton, fragrant basmati r…"
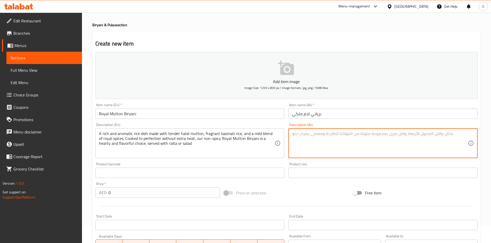
paste textarea "Arabic Description: طبق أرز فاخر وشهي يُحضّر بقطع لحم حلال طرية وأرز بسمتي عطِر…"
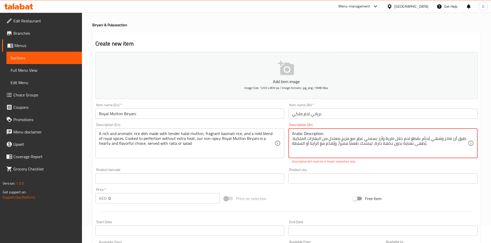
click at [303, 132] on textarea "Arabic Description: طبق أرز فاخر وشهي يُحضّر بقطع لحم حلال طرية وأرز بسمتي عطِر…" at bounding box center [380, 143] width 176 height 24
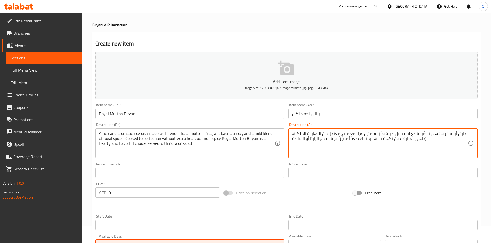
type textarea "طبق أرز فاخر وشهي يُحضّر بقطع لحم حلال طرية وأرز بسمتي عطِر مع مزيج معتدل من ال…"
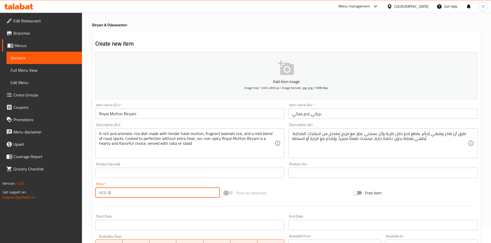
drag, startPoint x: 110, startPoint y: 196, endPoint x: 110, endPoint y: 193, distance: 3.4
click at [100, 193] on div "AED 0 Price *" at bounding box center [157, 193] width 125 height 10
paste input "27"
type input "27"
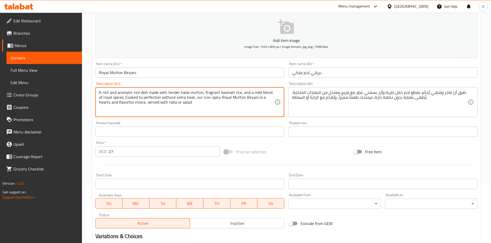
scroll to position [121, 0]
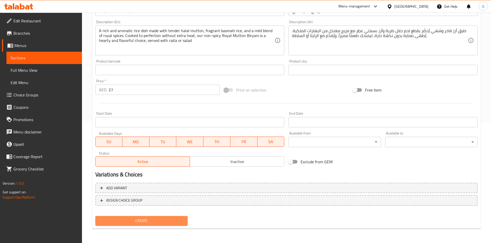
click at [126, 219] on span "Create" at bounding box center [141, 221] width 84 height 6
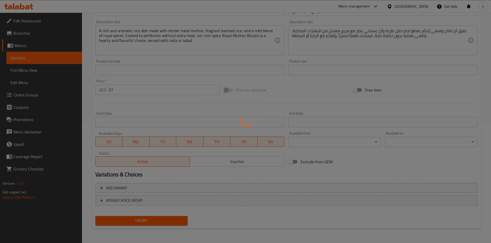
type input "0"
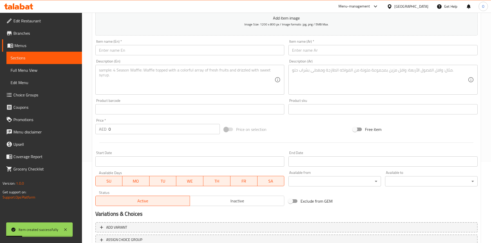
scroll to position [0, 0]
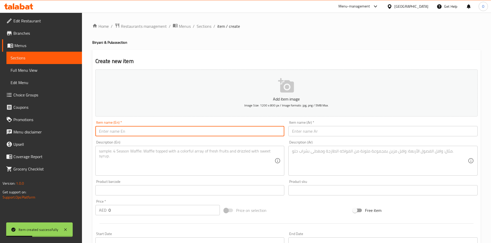
paste input "Spicy Grilled Kebabs With Biryani Rice"
type input "Spicy Grilled Kebabs With Biryani Rice"
click at [129, 81] on button "Add item image Image Size: 1200 x 800 px / Image formats: jpg, png / 5MB Max." at bounding box center [286, 93] width 382 height 47
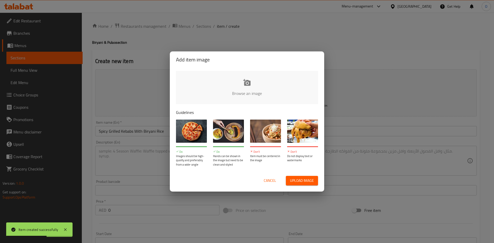
click at [264, 180] on span "Cancel" at bounding box center [270, 181] width 12 height 6
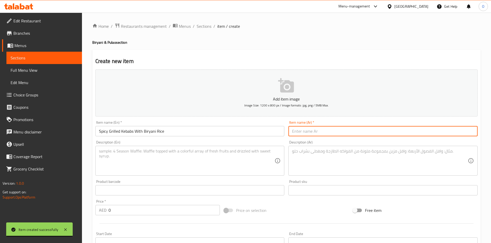
paste input "برياني كباب لحم – كباب لحم مشوي مع [PERSON_NAME]"
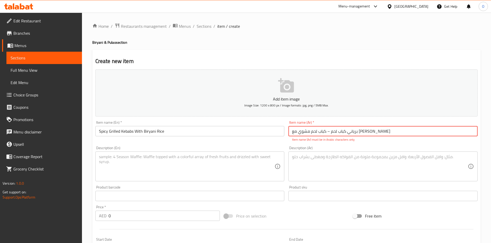
drag, startPoint x: 348, startPoint y: 133, endPoint x: 352, endPoint y: 134, distance: 4.5
click at [352, 134] on input "برياني كباب لحم – كباب لحم مشوي مع [PERSON_NAME]" at bounding box center [382, 131] width 189 height 10
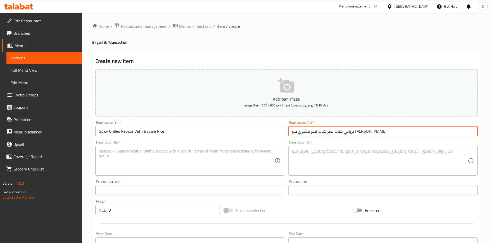
type input "برياني كباب لحم كباب لحم مشوي مع [PERSON_NAME]"
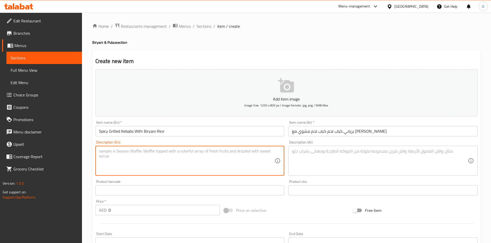
paste textarea "Mutton Kebab Biryani features juicy, smoky mutton seekh kebabs layered with spi…"
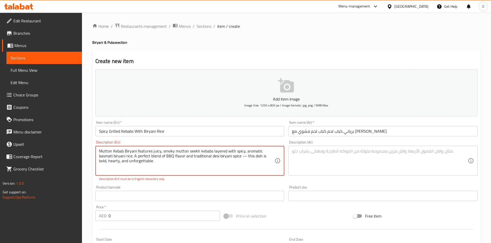
drag, startPoint x: 239, startPoint y: 157, endPoint x: 247, endPoint y: 158, distance: 8.2
click at [247, 158] on textarea "Mutton Kebab Biryani features juicy, smoky mutton seekh kebabs layered with spi…" at bounding box center [187, 161] width 176 height 24
type textarea "Mutton Kebab Biryani features juicy, smoky mutton seekh kebabs layered with spi…"
click at [232, 181] on div "Product barcode Product barcode" at bounding box center [189, 188] width 189 height 16
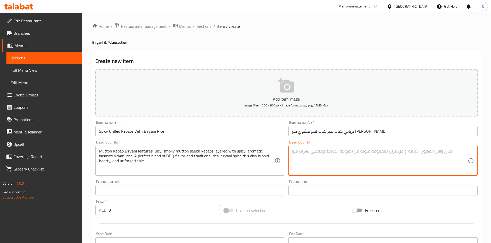
paste textarea "برياني كباب لحم يجمع بين كباب اللحم الطري المشوي وأرز البرياني المتبل بالتوابل …"
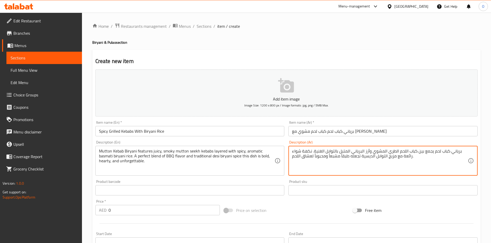
type textarea "برياني كباب لحم يجمع بين كباب اللحم الطري المشوي وأرز البرياني المتبل بالتوابل …"
click at [334, 179] on div "Product sku Product sku" at bounding box center [382, 188] width 193 height 20
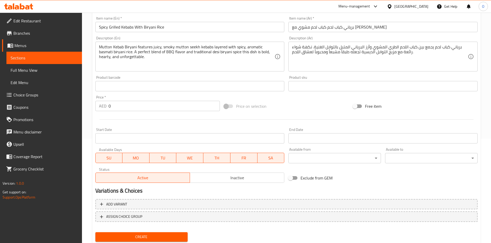
scroll to position [121, 0]
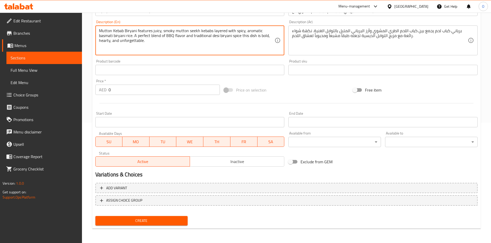
paste textarea "Grilled mutton seekh kebab, spicy masala biryani, long-grain basmati rice and h…"
type textarea "Mutton Kebab Biryani features juicy, smoky mutton seekh kebabs layered with spi…"
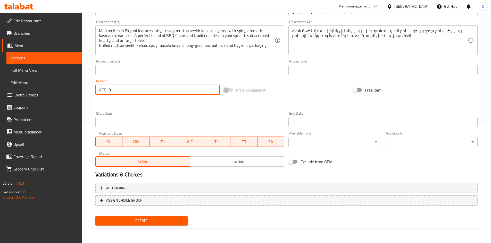
drag, startPoint x: 115, startPoint y: 90, endPoint x: 111, endPoint y: 89, distance: 3.7
click at [109, 89] on input "0" at bounding box center [163, 90] width 111 height 10
paste input "32"
type input "32"
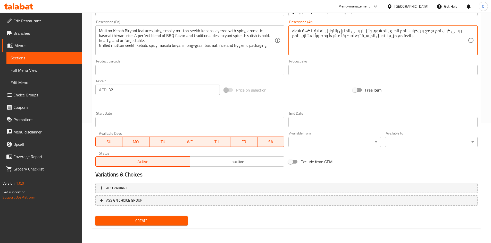
paste textarea "كباب لحم مشوي، [PERSON_NAME]، أرز بسمتي طويل الحبة وتغليف صحي"
type textarea "برياني كباب لحم يجمع بين كباب اللحم الطري المشوي وأرز البرياني المتبل بالتوابل …"
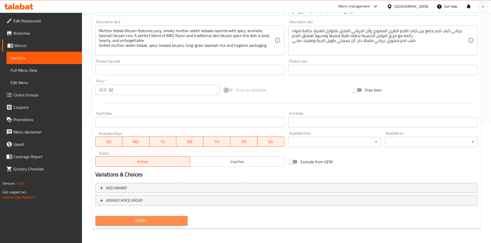
click at [129, 222] on span "Create" at bounding box center [141, 221] width 84 height 6
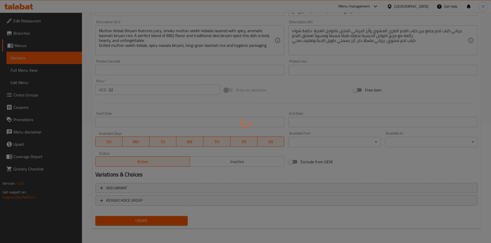
type input "0"
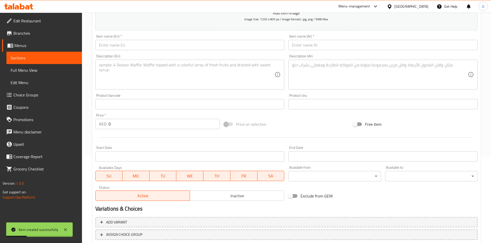
scroll to position [43, 0]
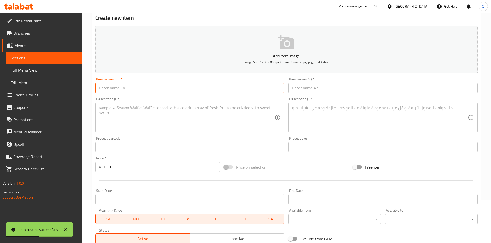
paste input "Chicken Kebab Biryani – Spicy Seekh Kebab With Biryani Rice"
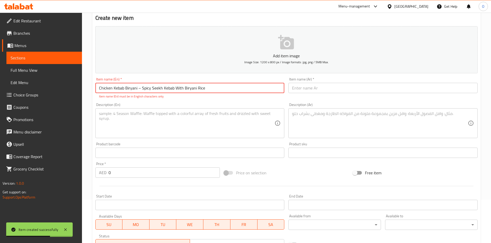
drag, startPoint x: 138, startPoint y: 90, endPoint x: 141, endPoint y: 90, distance: 3.6
click at [141, 90] on input "Chicken Kebab Biryani – Spicy Seekh Kebab With Biryani Rice" at bounding box center [189, 88] width 189 height 10
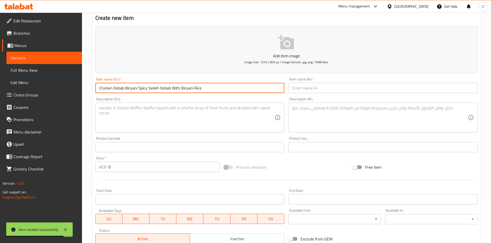
type input "Chicken Kebab Biryani Spicy Seekh Kebab With Biryani Rice"
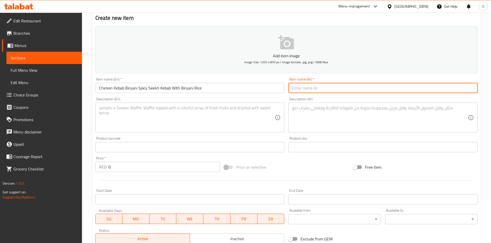
paste input "برياني كباب دجاج – كباب دجاج حار مع أرز برياني متبل"
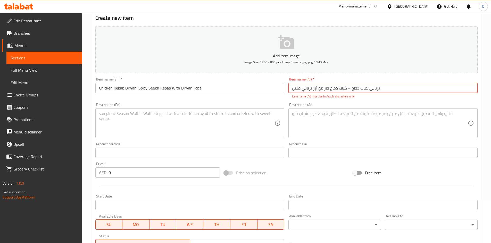
drag, startPoint x: 347, startPoint y: 90, endPoint x: 350, endPoint y: 90, distance: 2.9
click at [350, 90] on input "برياني كباب دجاج – كباب دجاج حار مع أرز برياني متبل" at bounding box center [382, 88] width 189 height 10
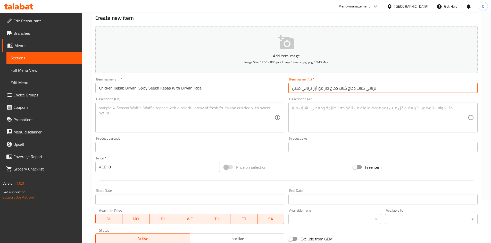
type input "برياني كباب دجاج كباب دجاج حار مع أرز برياني متبل"
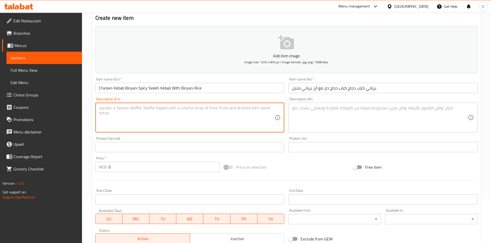
paste textarea "Chicken Kebab Biryani brings together juicy chicken seekh kebabs and aromatic b…"
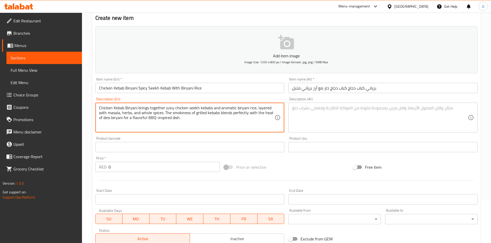
type textarea "Chicken Kebab Biryani brings together juicy chicken seekh kebabs and aromatic b…"
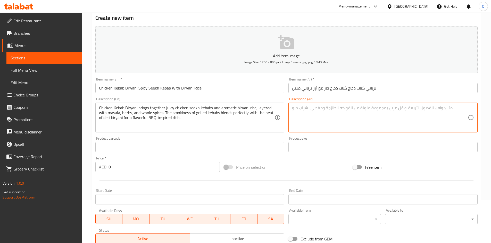
paste textarea "برياني كباب دجاج يجمع بين كباب الدجاج الطري المشوي وأرز البرياني المتبل بالتواب…"
type textarea "برياني كباب دجاج يجمع بين كباب الدجاج الطري المشوي وأرز البرياني المتبل بالتواب…"
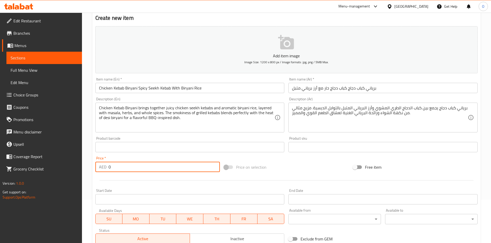
drag, startPoint x: 116, startPoint y: 170, endPoint x: 109, endPoint y: 170, distance: 7.0
click at [109, 170] on input "0" at bounding box center [163, 167] width 111 height 10
paste input "32"
type input "32"
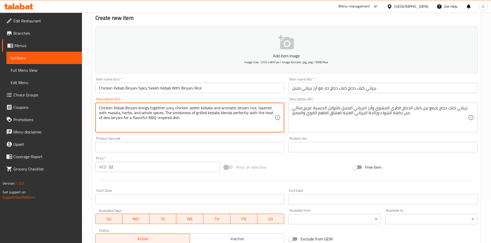
paste textarea "Chicken seekh kebab, spicy masala biryani, long-grain basmati rice and hygienic…"
type textarea "Chicken Kebab Biryani brings together juicy chicken seekh kebabs and aromatic b…"
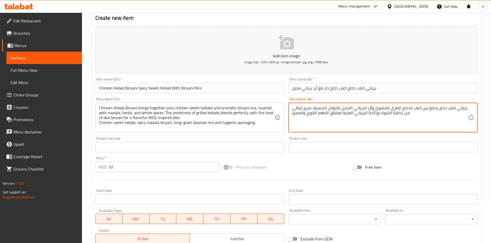
paste textarea "كباب دجاج مشوي، برياني ماسالا حار، أرز بسمتي طويل الحبة وتغليف صحي"
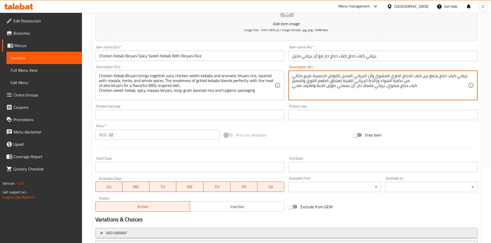
scroll to position [121, 0]
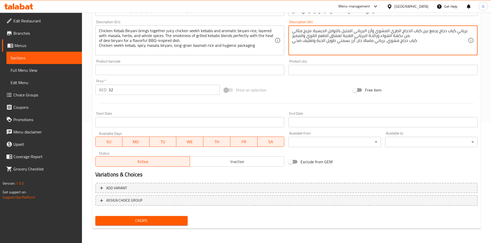
type textarea "برياني كباب دجاج يجمع بين كباب الدجاج الطري المشوي وأرز البرياني المتبل بالتواب…"
click at [141, 223] on span "Create" at bounding box center [141, 221] width 84 height 6
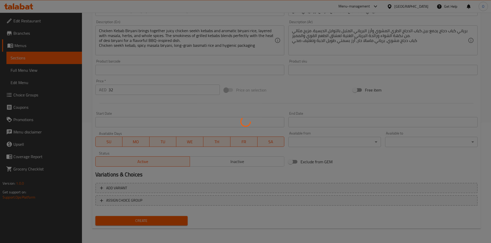
type input "0"
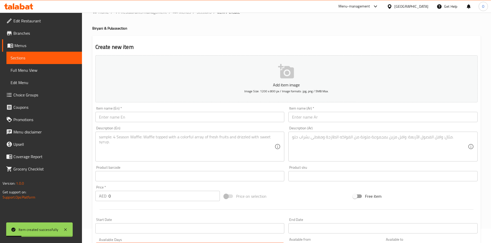
scroll to position [0, 0]
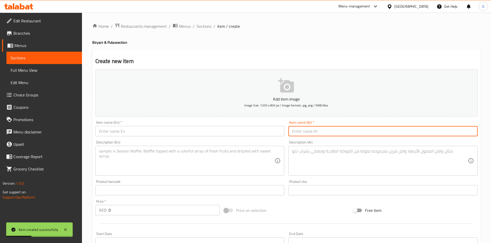
paste input "Dish Name"
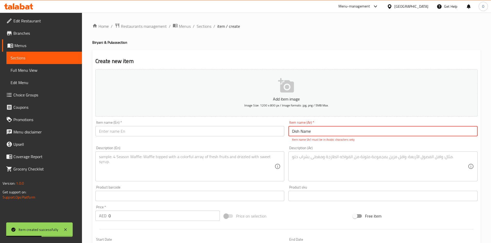
type input "Dish Name"
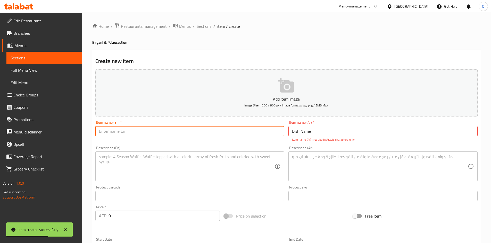
paste input "Dish Name"
click at [116, 130] on input "Dish Name" at bounding box center [189, 131] width 189 height 10
drag, startPoint x: 116, startPoint y: 130, endPoint x: 113, endPoint y: 134, distance: 5.1
click at [113, 134] on input "Dish Name" at bounding box center [189, 131] width 189 height 10
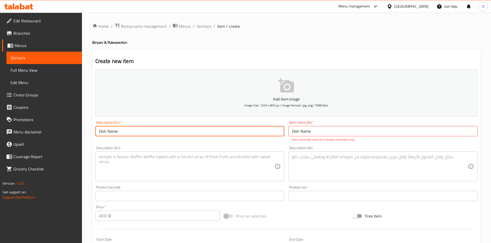
click at [113, 134] on input "Dish Name" at bounding box center [189, 131] width 189 height 10
paste input "Lahori Daal Chawal Lentils With Steamed Ric"
type input "Lahori Daal Chawal Lentils With Steamed Rice"
click at [310, 131] on input "Dish Name" at bounding box center [382, 131] width 189 height 10
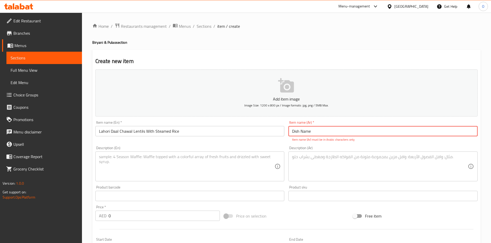
click at [310, 131] on input "Dish Name" at bounding box center [382, 131] width 189 height 10
paste input "دال چاول لاهوري – عدس مع أرز على الطريقة اللاهورية"
drag, startPoint x: 355, startPoint y: 132, endPoint x: 352, endPoint y: 132, distance: 2.9
click at [352, 132] on input "دال چاول لاهوري – عدس مع أرز على الطريقة اللاهورية" at bounding box center [382, 131] width 189 height 10
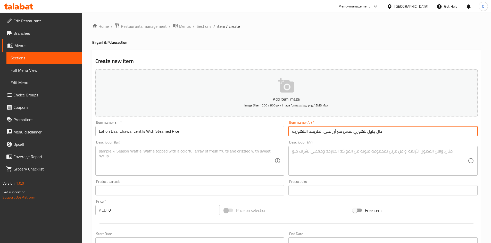
type input "دال چاول لاهوري عدس مع أرز على الطريقة اللاهورية"
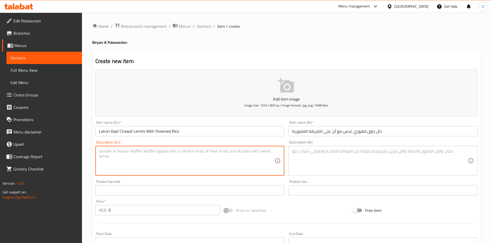
paste textarea "Lahori Daal Chawal is a traditional comfort meal made with slow-cooked yellow l…"
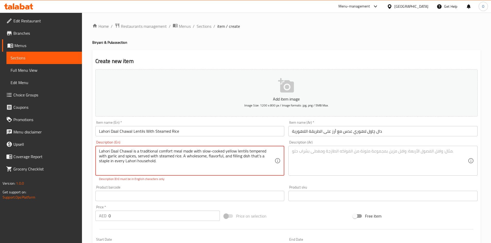
type textarea "Lahori Daal Chawal is a traditional comfort meal made with slow-cooked yellow l…"
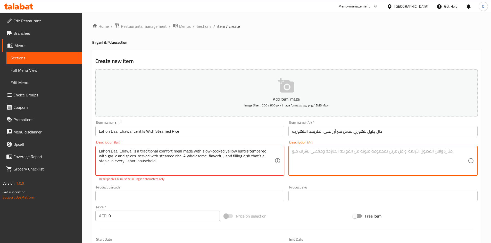
paste textarea "دال چاول لاهوري هو طبق مريح تقليدي يُحضَّر من العدس الأصفر المطهو ببطء مع الثوم…"
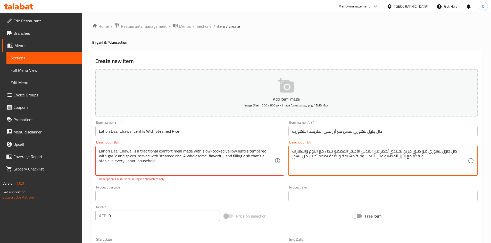
type textarea "دال چاول لاهوري هو طبق مريح تقليدي يُحضَّر من العدس الأصفر المطهو ببطء مع الثوم…"
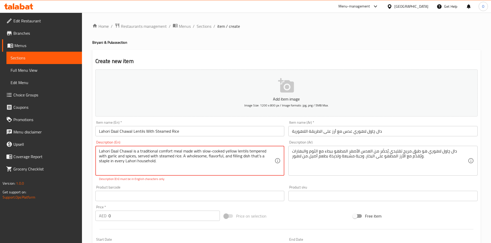
click at [250, 157] on textarea "Lahori Daal Chawal is a traditional comfort meal made with slow-cooked yellow l…" at bounding box center [187, 161] width 176 height 24
type textarea "Lahori Daal Chawal is a traditional comfort meal made with slow-cooked yellow l…"
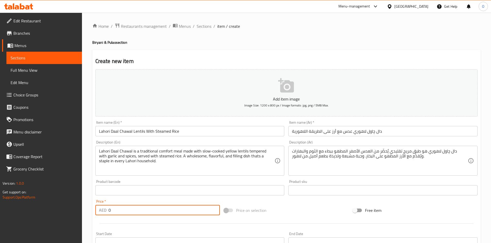
drag, startPoint x: 114, startPoint y: 207, endPoint x: 99, endPoint y: 210, distance: 15.8
click at [99, 210] on div "AED 0 Price *" at bounding box center [157, 210] width 125 height 10
paste input "22"
type input "22"
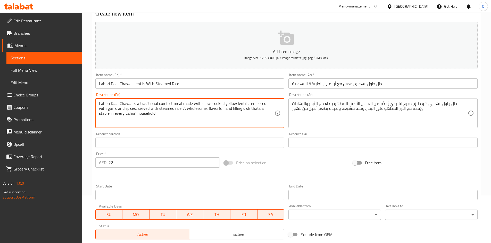
scroll to position [51, 0]
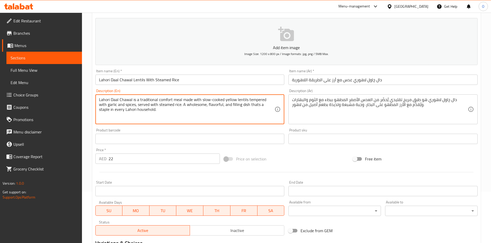
click at [149, 110] on textarea "Lahori Daal Chawal is a traditional comfort meal made with slow-cooked yellow l…" at bounding box center [187, 109] width 176 height 24
paste textarea "Slow-cooked yellow lentils, garlic tadka & mild spices and served with steamed …"
click at [249, 109] on textarea "Lahori Daal Chawal is a traditional comfort meal made with slow-cooked yellow l…" at bounding box center [187, 109] width 176 height 24
click at [248, 114] on textarea "Lahori Daal Chawal is a traditional comfort meal made with slow-cooked yellow l…" at bounding box center [187, 109] width 176 height 24
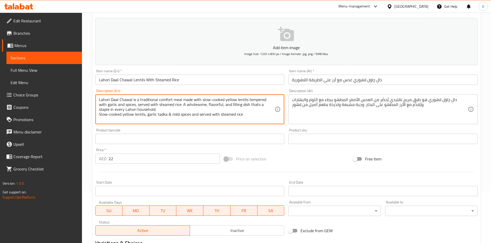
paste textarea "Authentic Lahori Taste"
drag, startPoint x: 260, startPoint y: 165, endPoint x: 242, endPoint y: 111, distance: 56.8
click at [252, 115] on textarea "Lahori Daal Chawal is a traditional comfort meal made with slow-cooked yellow l…" at bounding box center [187, 109] width 176 height 24
click at [98, 119] on div "Lahori Daal Chawal is a traditional comfort meal made with slow-cooked yellow l…" at bounding box center [189, 110] width 189 height 30
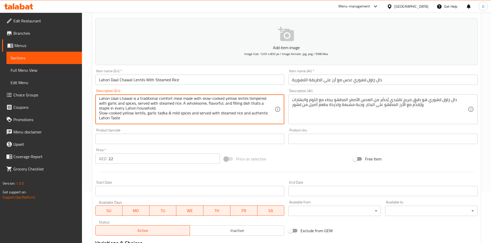
click at [102, 114] on textarea "Lahori Daal Chawal is a traditional comfort meal made with slow-cooked yellow l…" at bounding box center [187, 109] width 176 height 24
click at [99, 110] on textarea "Lahori Daal Chawal is a traditional comfort meal made with slow-cooked yellow l…" at bounding box center [187, 109] width 176 height 24
click at [111, 113] on textarea "Lahori Daal Chawal is a traditional comfort meal made with slow-cooked yellow l…" at bounding box center [187, 109] width 176 height 24
click at [112, 115] on textarea "Lahori Daal Chawal is a traditional comfort meal made with slow-cooked yellow l…" at bounding box center [187, 109] width 176 height 24
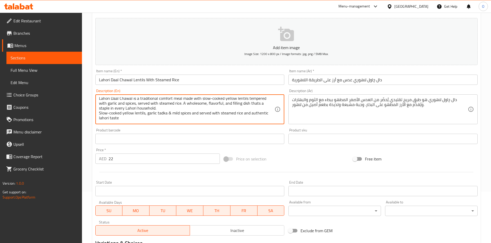
click at [112, 115] on textarea "Lahori Daal Chawal is a traditional comfort meal made with slow-cooked yellow l…" at bounding box center [187, 109] width 176 height 24
type textarea "Lahori Daal Chawal is a traditional comfort meal made with slow-cooked yellow l…"
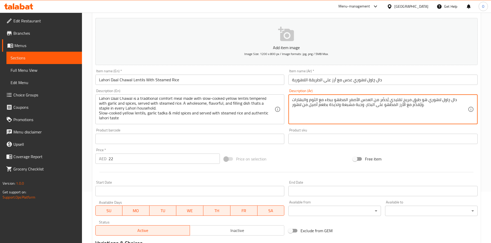
click at [414, 105] on textarea "دال چاول لاهوري هو طبق مريح تقليدي يُحضَّر من العدس الأصفر المطهو ببطء مع الثوم…" at bounding box center [380, 109] width 176 height 24
drag, startPoint x: 343, startPoint y: 115, endPoint x: 297, endPoint y: 108, distance: 45.8
click at [297, 108] on textarea "دال چاول لاهوري هو طبق مريح تقليدي يُحضَّر من العدس الأصفر المطهو ببطء مع الثوم…" at bounding box center [380, 109] width 176 height 24
drag, startPoint x: 302, startPoint y: 113, endPoint x: 295, endPoint y: 109, distance: 8.2
click at [295, 109] on textarea "دال چاول لاهوري هو طبق مريح تقليدي يُحضَّر من العدس الأصفر المطهو ببطء مع الثوم…" at bounding box center [380, 109] width 176 height 24
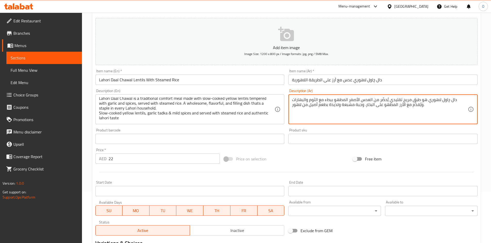
paste textarea "عدس أصفر مطهو ببطء ،تاداكا بالثوم والبهارات، يُقدَّم مع الأرز المطهو على البخار…"
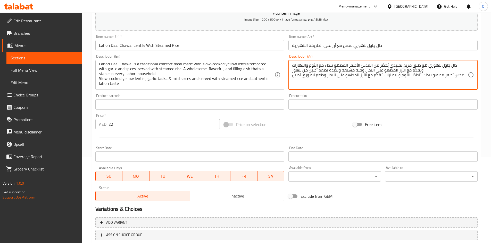
scroll to position [121, 0]
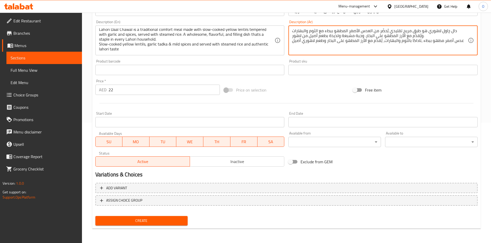
type textarea "دال چاول لاهوري هو طبق مريح تقليدي يُحضَّر من العدس الأصفر المطهو ببطء مع الثوم…"
click at [142, 221] on span "Create" at bounding box center [141, 221] width 84 height 6
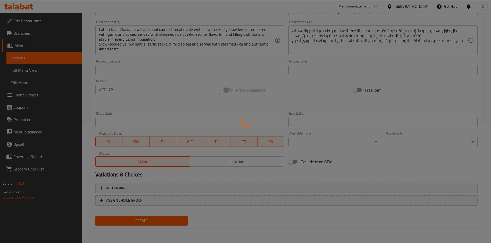
type input "0"
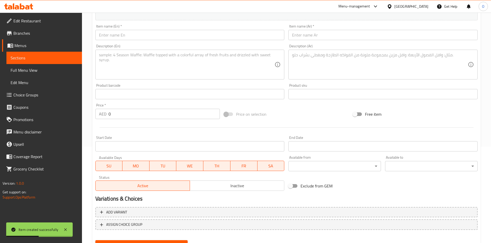
scroll to position [69, 0]
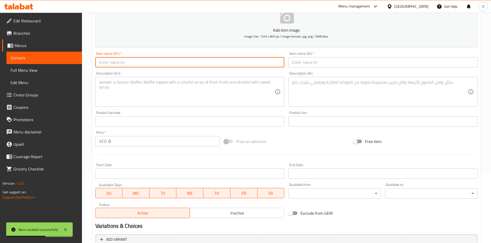
paste input "Chicken Boti Biryani Juicy Bbq Chicken With Spicy Rice"
type input "Chicken Boti Biryani Juicy Bbq Chicken With Spicy Rice"
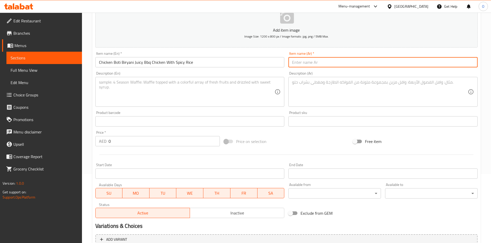
paste input "برياني دجاج بوتي دجاج مشوي مع أرز حار"
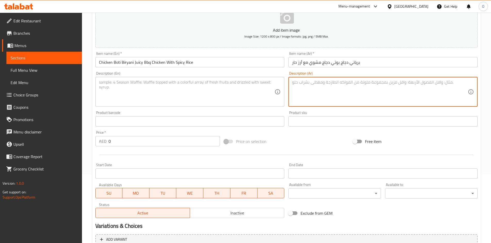
drag, startPoint x: 306, startPoint y: 95, endPoint x: 336, endPoint y: 62, distance: 44.5
click at [336, 62] on input "برياني دجاج بوتي دجاج مشوي مع أرز حار" at bounding box center [382, 62] width 189 height 10
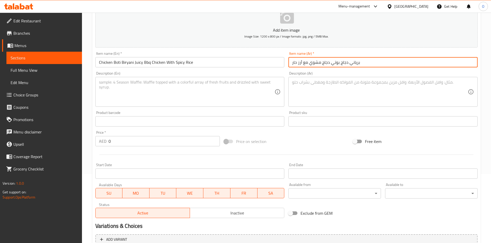
click at [336, 62] on input "برياني دجاج بوتي دجاج مشوي مع أرز حار" at bounding box center [382, 62] width 189 height 10
drag, startPoint x: 336, startPoint y: 62, endPoint x: 324, endPoint y: 61, distance: 12.1
click at [324, 61] on input "برياني دجاج بوتي دجاج مشوي مع أرز حار" at bounding box center [382, 62] width 189 height 10
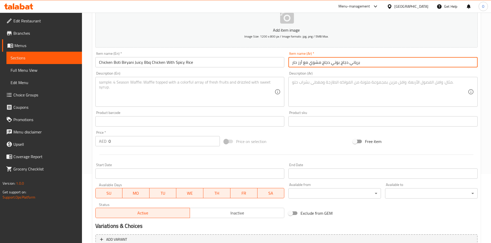
click at [324, 61] on input "برياني دجاج بوتي دجاج مشوي مع أرز حار" at bounding box center [382, 62] width 189 height 10
paste input "– دجاج [PERSON_NAME] مع [PERSON_NAME]"
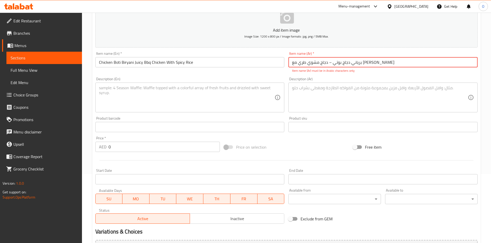
click at [350, 63] on input "برياني دجاج بوتي – دجاج مشوي طري مع [PERSON_NAME]" at bounding box center [382, 62] width 189 height 10
click at [350, 65] on input "برياني دجاج بوتي – دجاج مشوي طري مع [PERSON_NAME]" at bounding box center [382, 62] width 189 height 10
drag, startPoint x: 349, startPoint y: 62, endPoint x: 353, endPoint y: 62, distance: 3.4
click at [353, 62] on input "برياني دجاج بوتي – دجاج مشوي طري مع [PERSON_NAME]" at bounding box center [382, 62] width 189 height 10
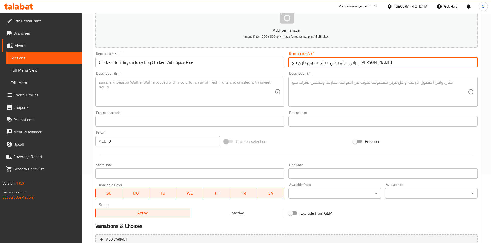
type input "برياني دجاج بوتي دجاج مشوي طري مع [PERSON_NAME]"
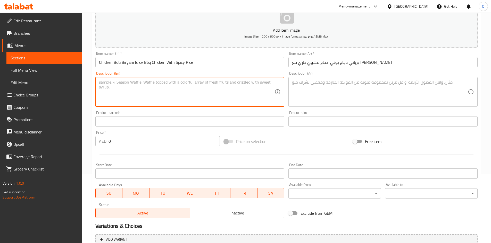
paste textarea "Chicken Boti Biryani is a spicy and smoky fusion of grilled chicken boti and la…"
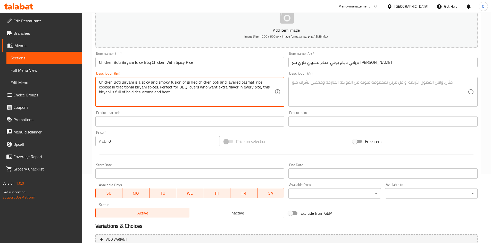
type textarea "Chicken Boti Biryani is a spicy and smoky fusion of grilled chicken boti and la…"
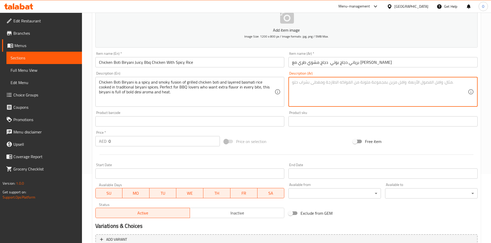
paste textarea "برياني دجاج بوتي هو مزيج حار ومدخن من دجاج البوتي المشوي وأرز البرياني المتبل ب…"
type textarea "برياني دجاج بوتي هو مزيج حار ومدخن من دجاج البوتي المشوي وأرز البرياني المتبل ب…"
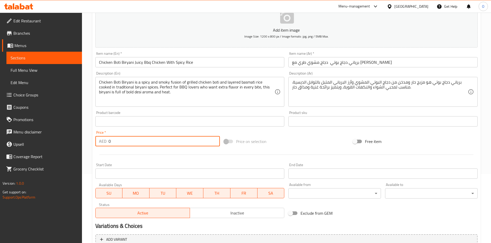
drag, startPoint x: 123, startPoint y: 141, endPoint x: 114, endPoint y: 139, distance: 9.4
click at [108, 136] on div "Price   * AED 0 Price *" at bounding box center [157, 139] width 125 height 16
paste input "32"
type input "32"
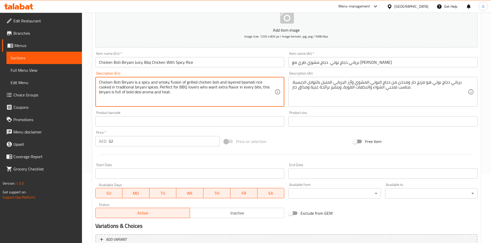
paste
type textarea "Chicken Boti Biryani is a spicy and smoky fusion of grilled chicken boti and la…"
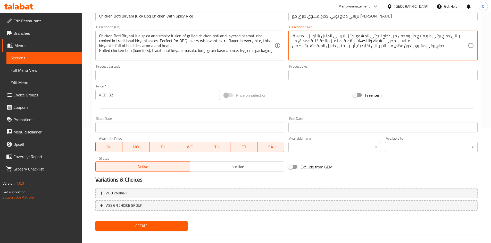
scroll to position [121, 0]
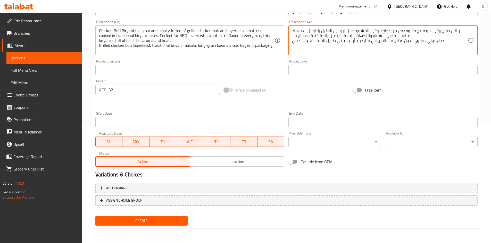
type textarea "برياني دجاج بوتي هو مزيج حار ومدخن من دجاج البوتي المشوي وأرز البرياني المتبل ب…"
click at [165, 219] on span "Create" at bounding box center [141, 221] width 84 height 6
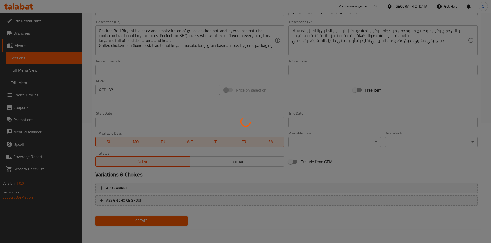
type input "0"
